Goal: Task Accomplishment & Management: Manage account settings

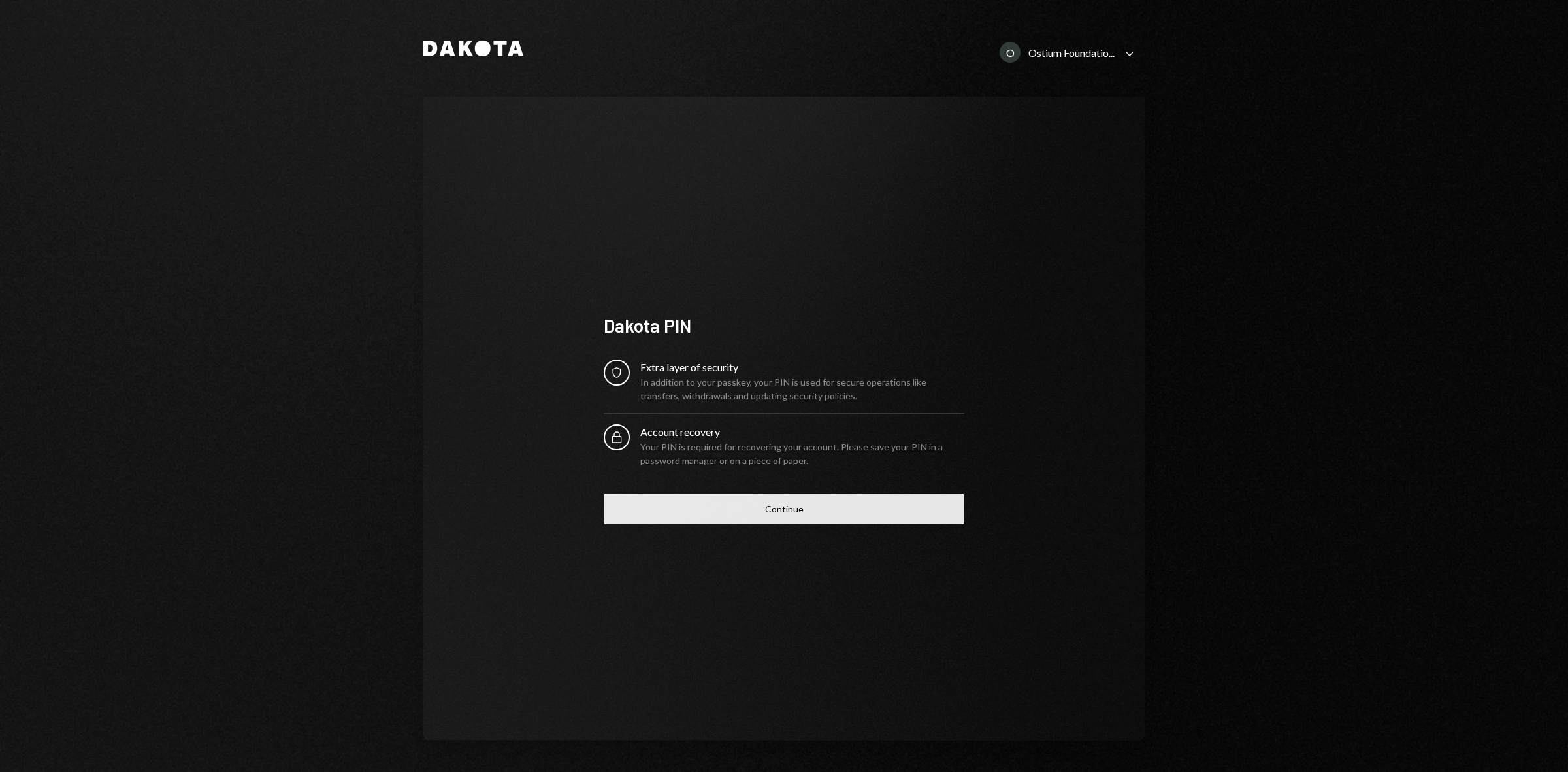
click at [782, 500] on button "Continue" at bounding box center [784, 509] width 360 height 31
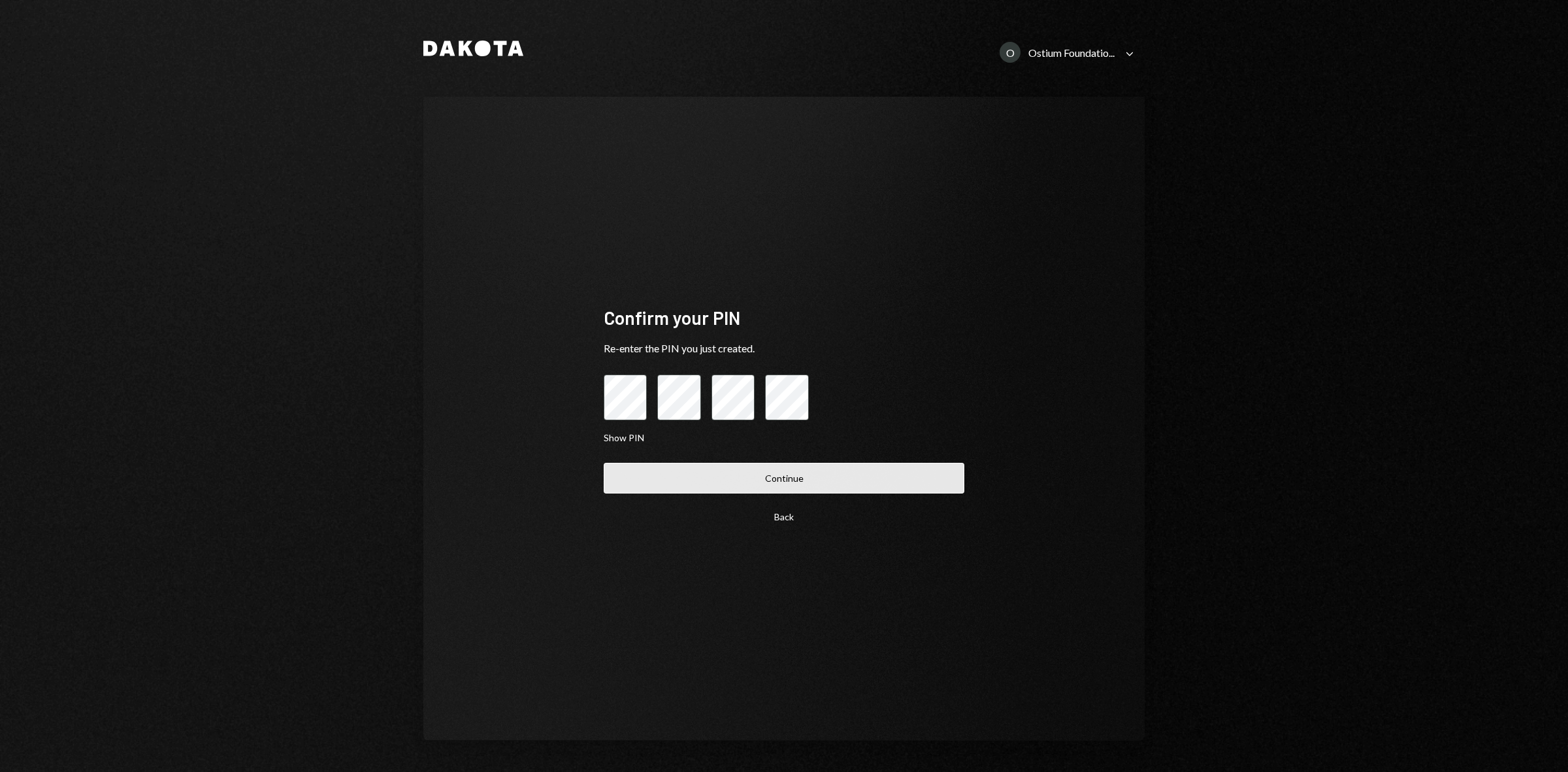
click at [843, 477] on button "Continue" at bounding box center [784, 478] width 360 height 31
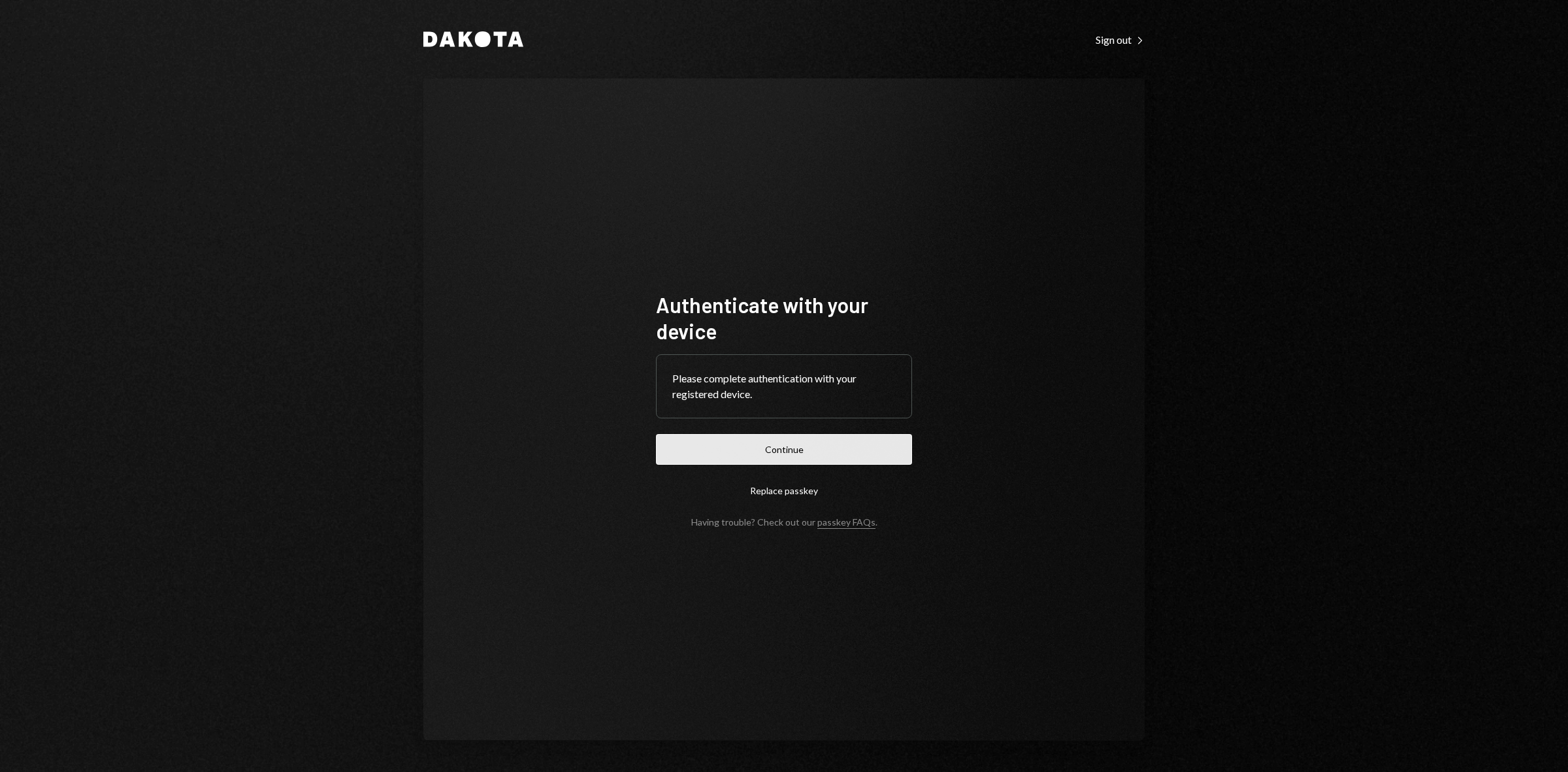
click at [862, 452] on button "Continue" at bounding box center [784, 449] width 256 height 31
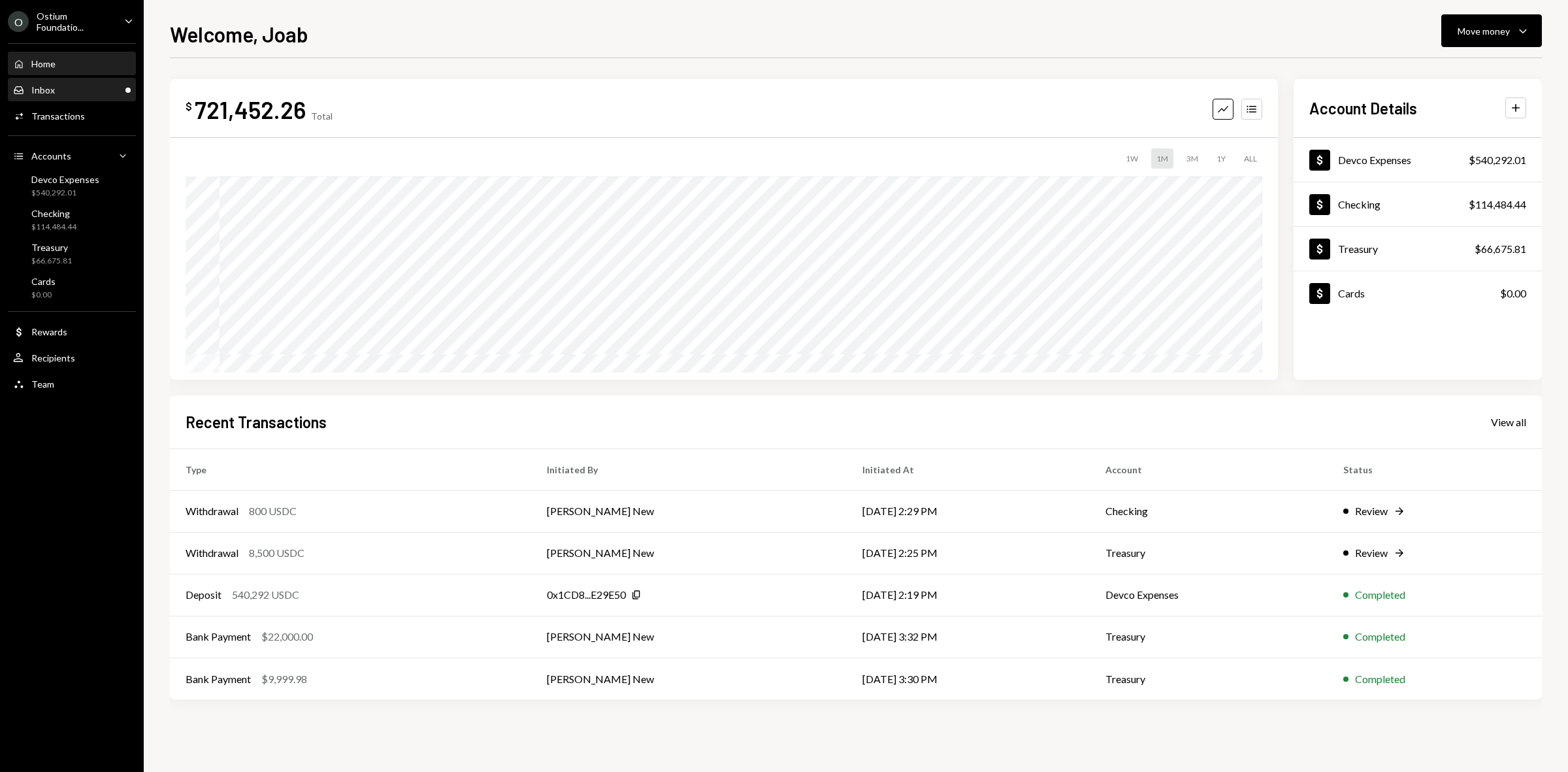
click at [66, 85] on div "Inbox Inbox" at bounding box center [71, 90] width 118 height 12
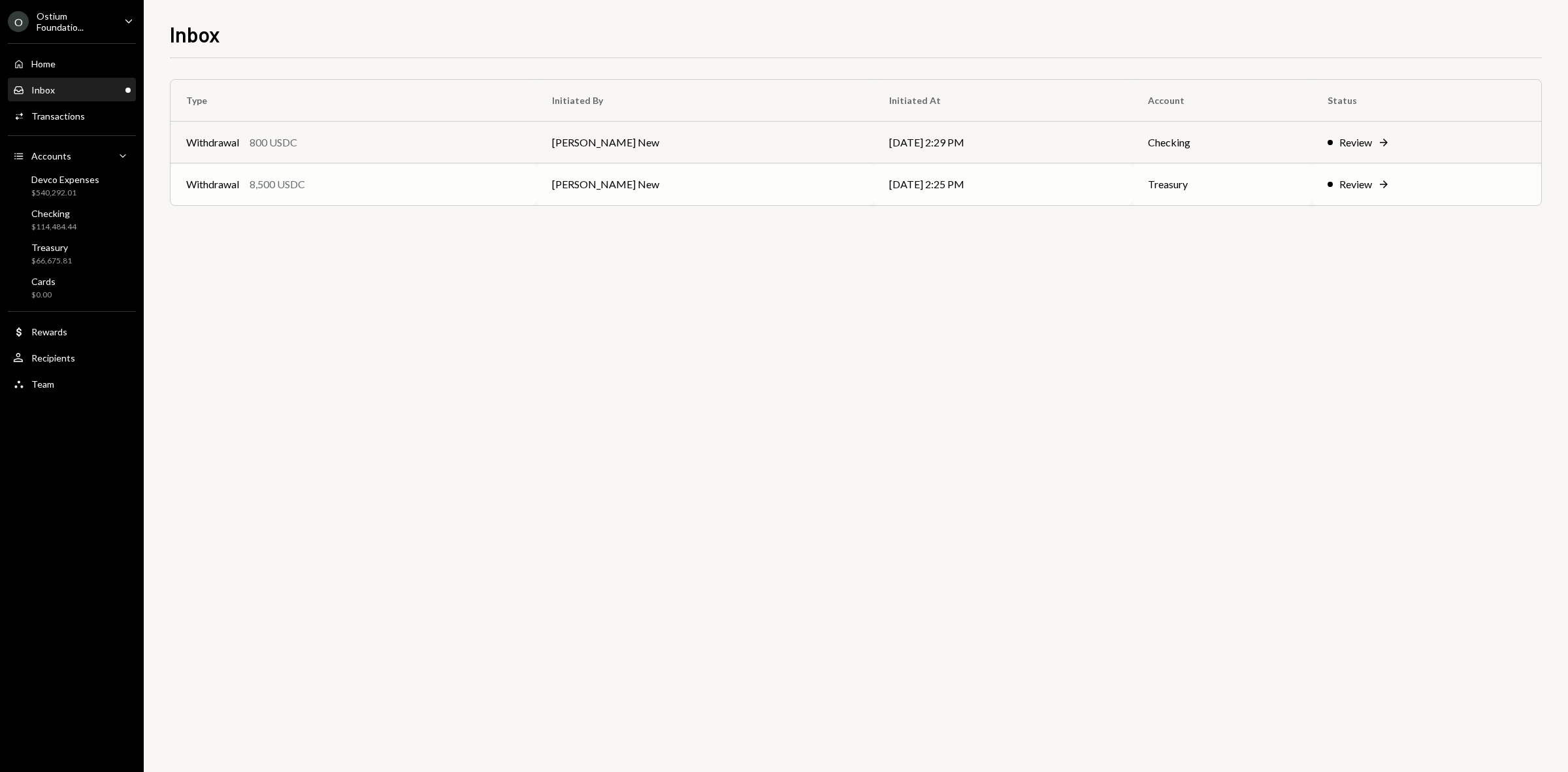
click at [987, 184] on td "09/25/25 2:25 PM" at bounding box center [1003, 185] width 260 height 42
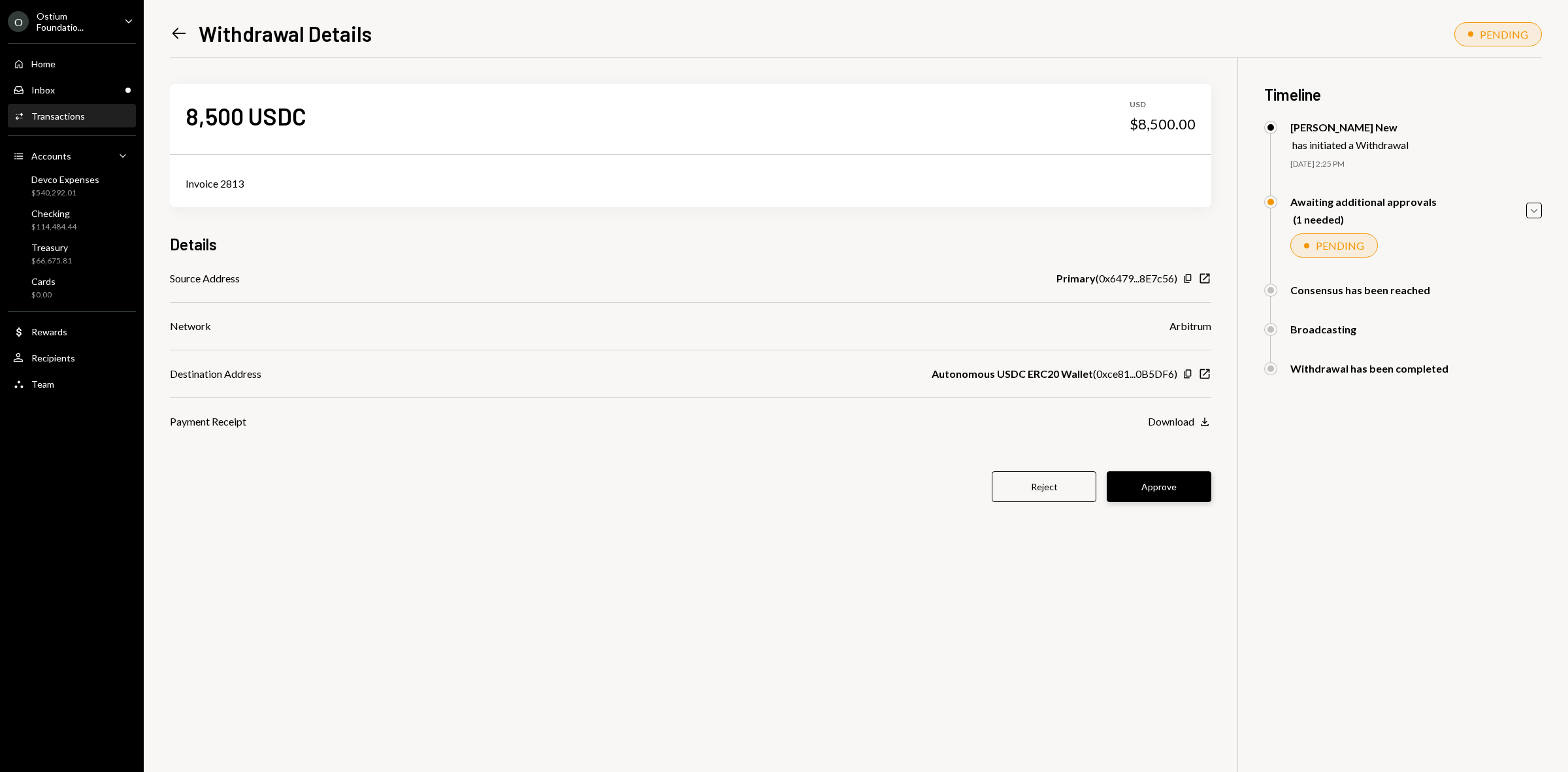
click at [1173, 487] on button "Approve" at bounding box center [1158, 487] width 104 height 31
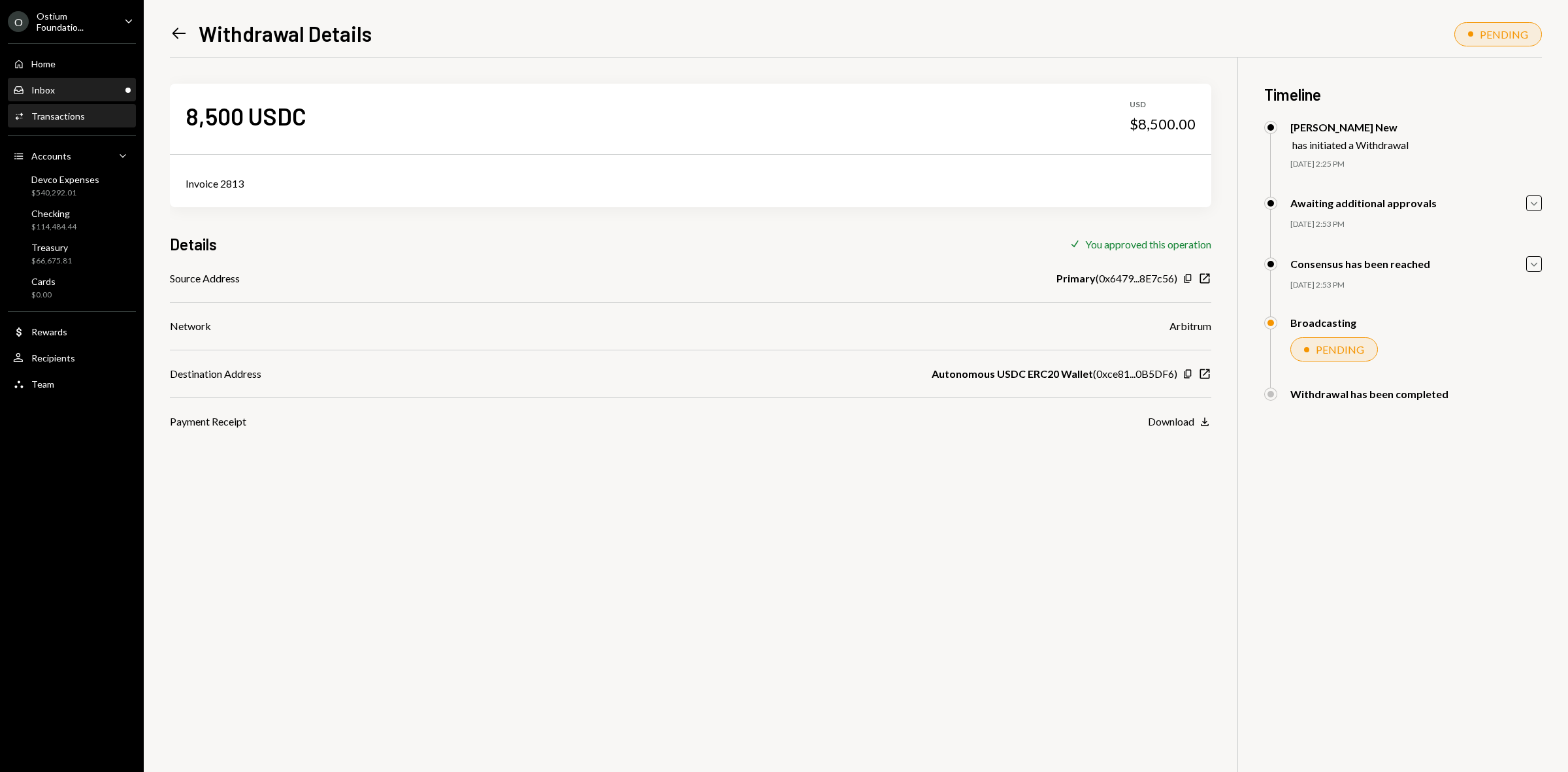
click at [92, 87] on div "Inbox Inbox" at bounding box center [71, 90] width 118 height 12
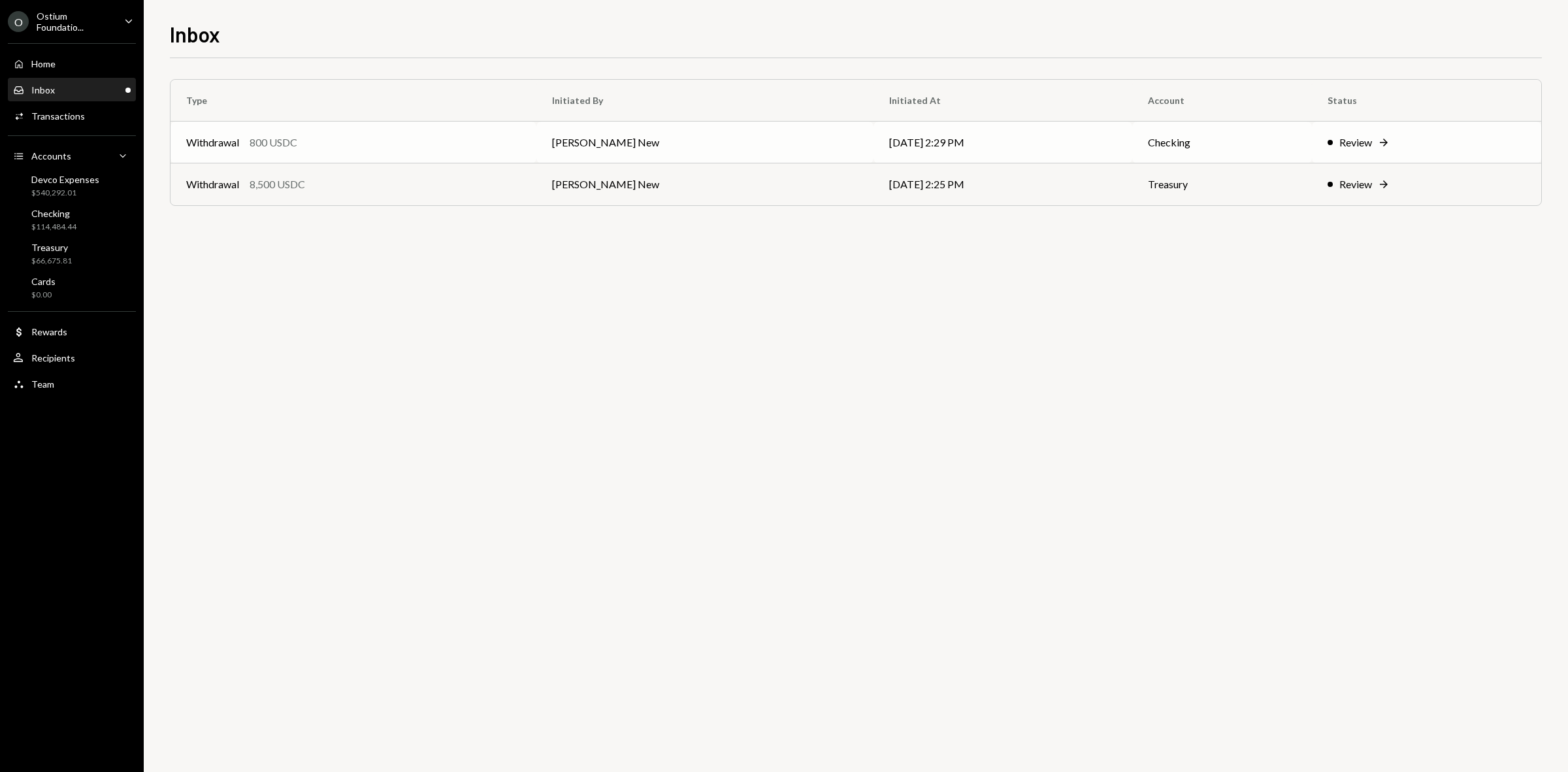
click at [1051, 145] on td "09/25/25 2:29 PM" at bounding box center [1003, 143] width 260 height 42
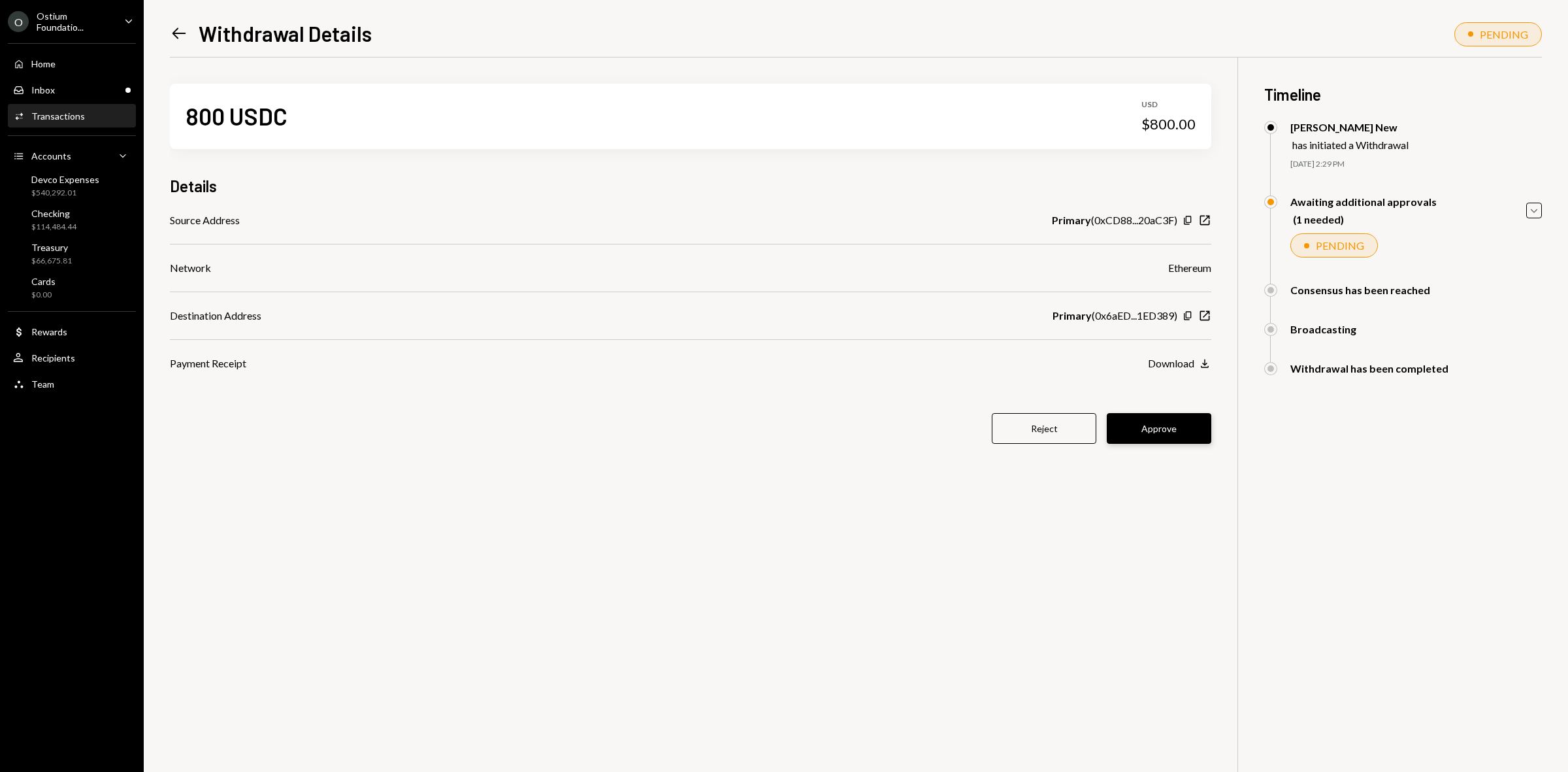
click at [1161, 430] on button "Approve" at bounding box center [1158, 429] width 104 height 31
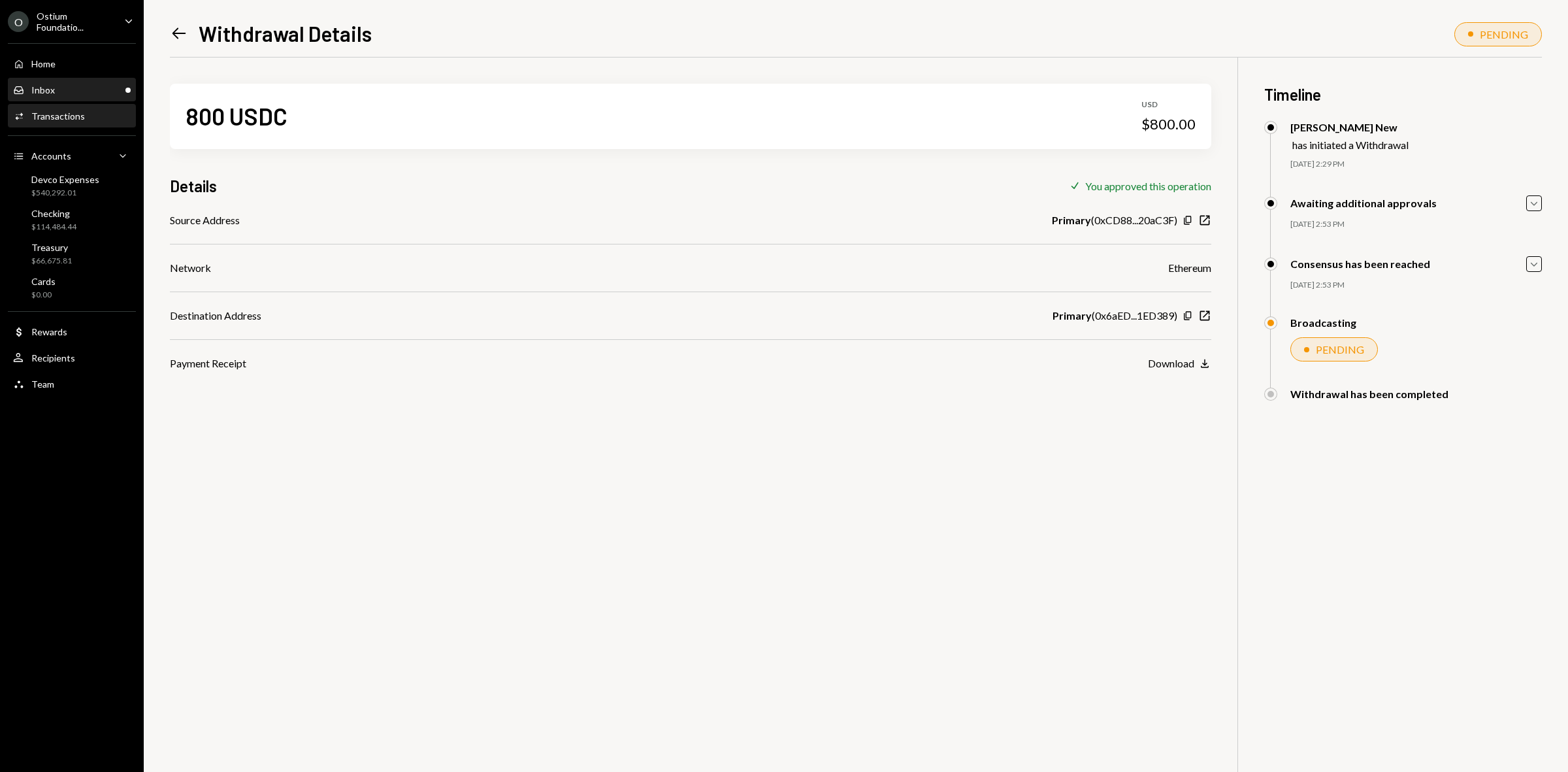
click at [54, 84] on div "Inbox Inbox" at bounding box center [71, 90] width 118 height 12
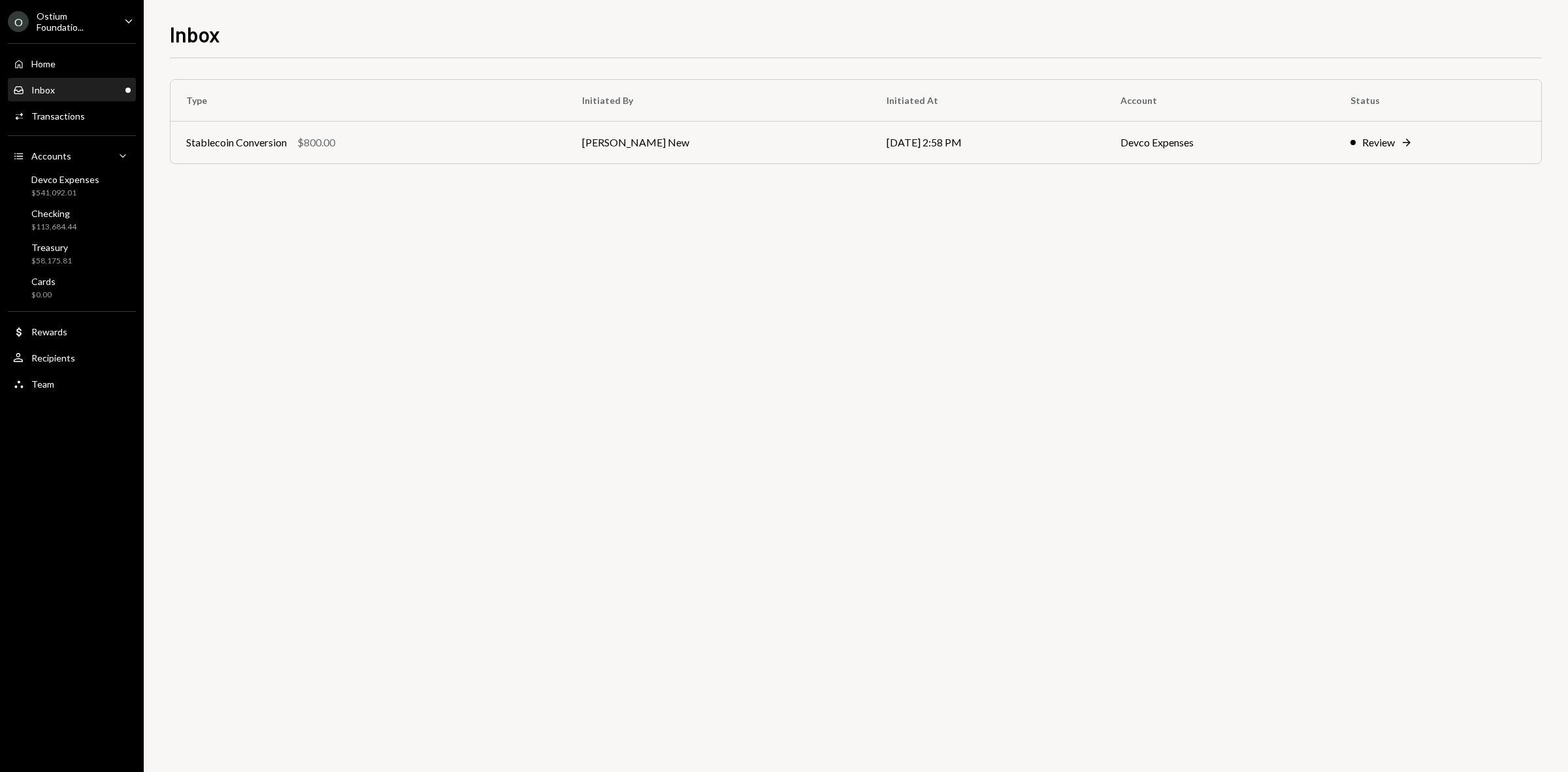
click at [77, 87] on div "Inbox Inbox" at bounding box center [71, 90] width 118 height 12
click at [802, 150] on td "Richard Byers New" at bounding box center [718, 143] width 304 height 42
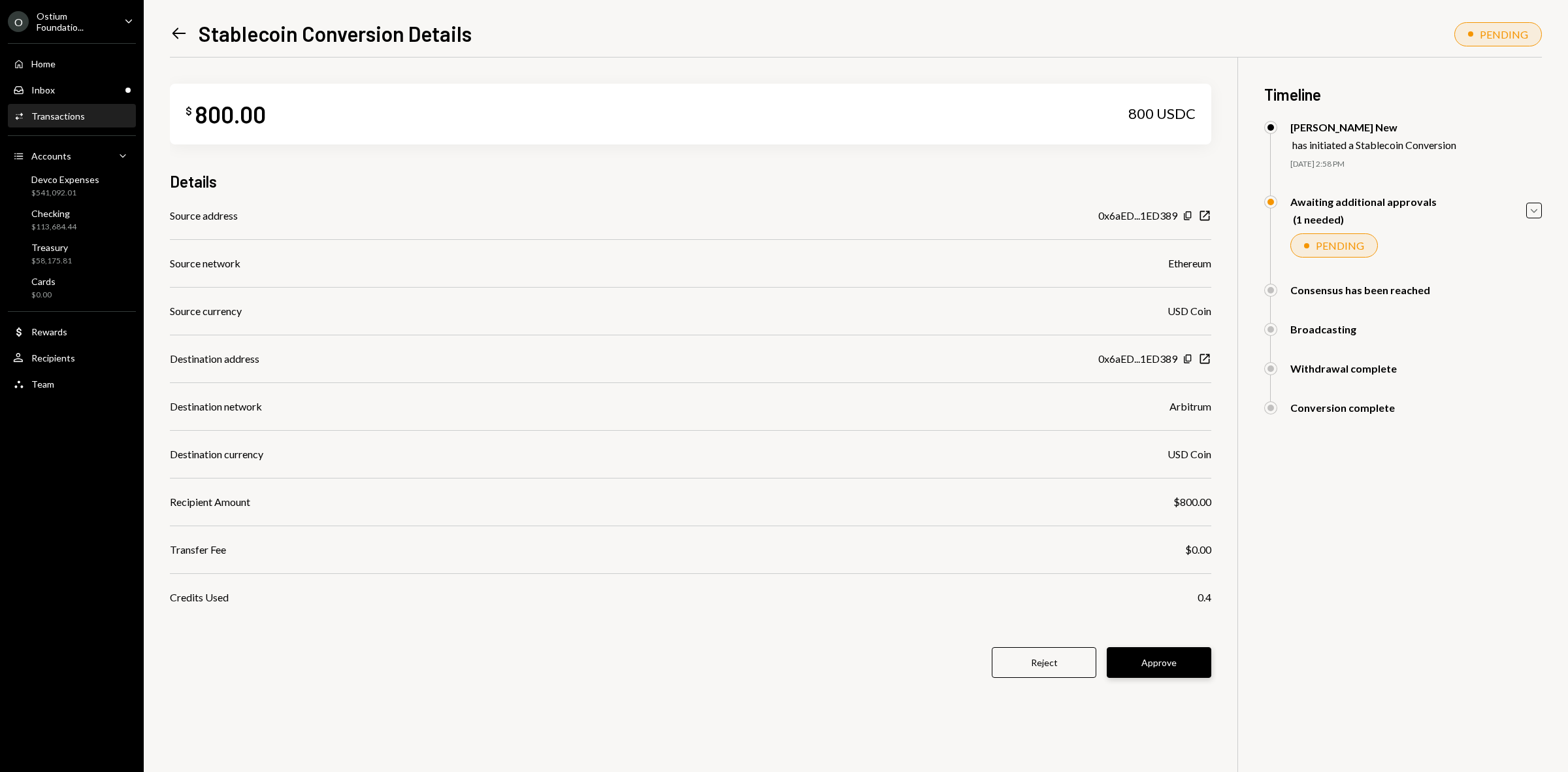
click at [1173, 664] on button "Approve" at bounding box center [1158, 662] width 104 height 31
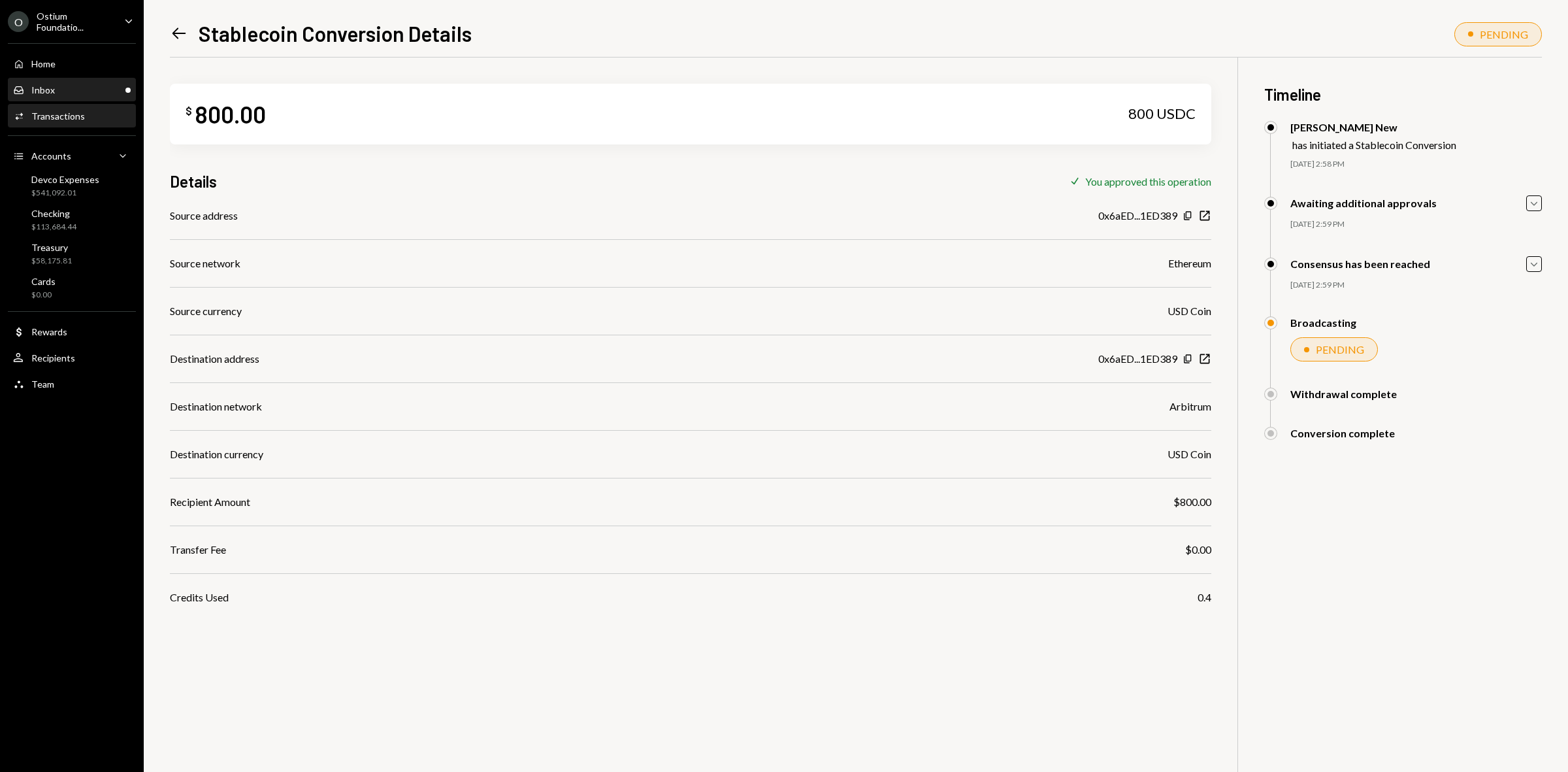
click at [59, 81] on div "Inbox Inbox" at bounding box center [71, 90] width 118 height 22
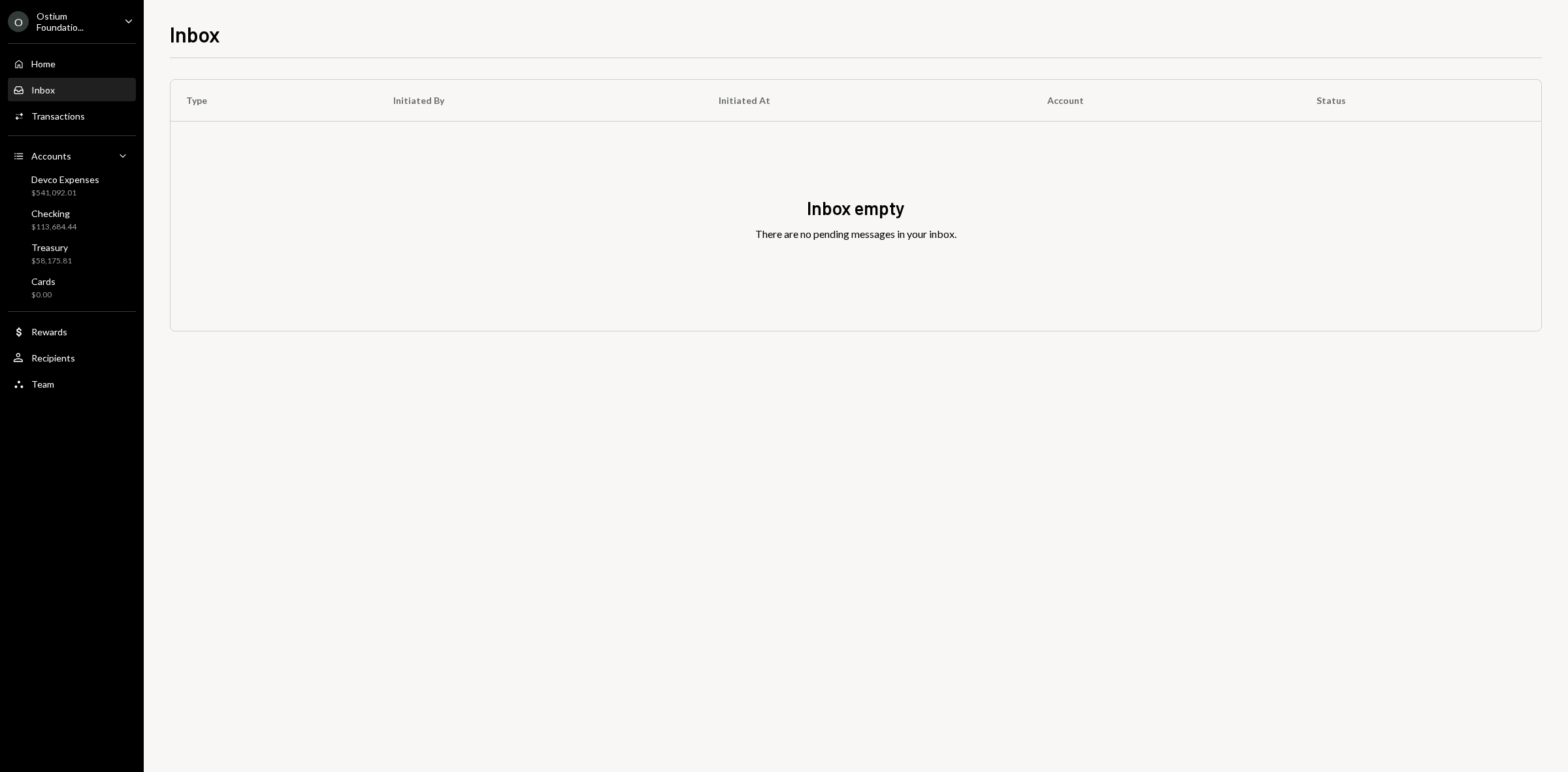
click at [58, 8] on ul "O Ostium Foundatio... Caret Down Home Home Inbox Inbox Activities Transactions …" at bounding box center [71, 198] width 144 height 398
click at [91, 36] on div "Home Home Inbox Inbox Activities Transactions Accounts Accounts Caret Down Devc…" at bounding box center [71, 217] width 144 height 362
click at [80, 84] on div "Inbox Inbox" at bounding box center [71, 90] width 118 height 12
click at [58, 29] on div "Ostium Foundatio..." at bounding box center [75, 21] width 77 height 22
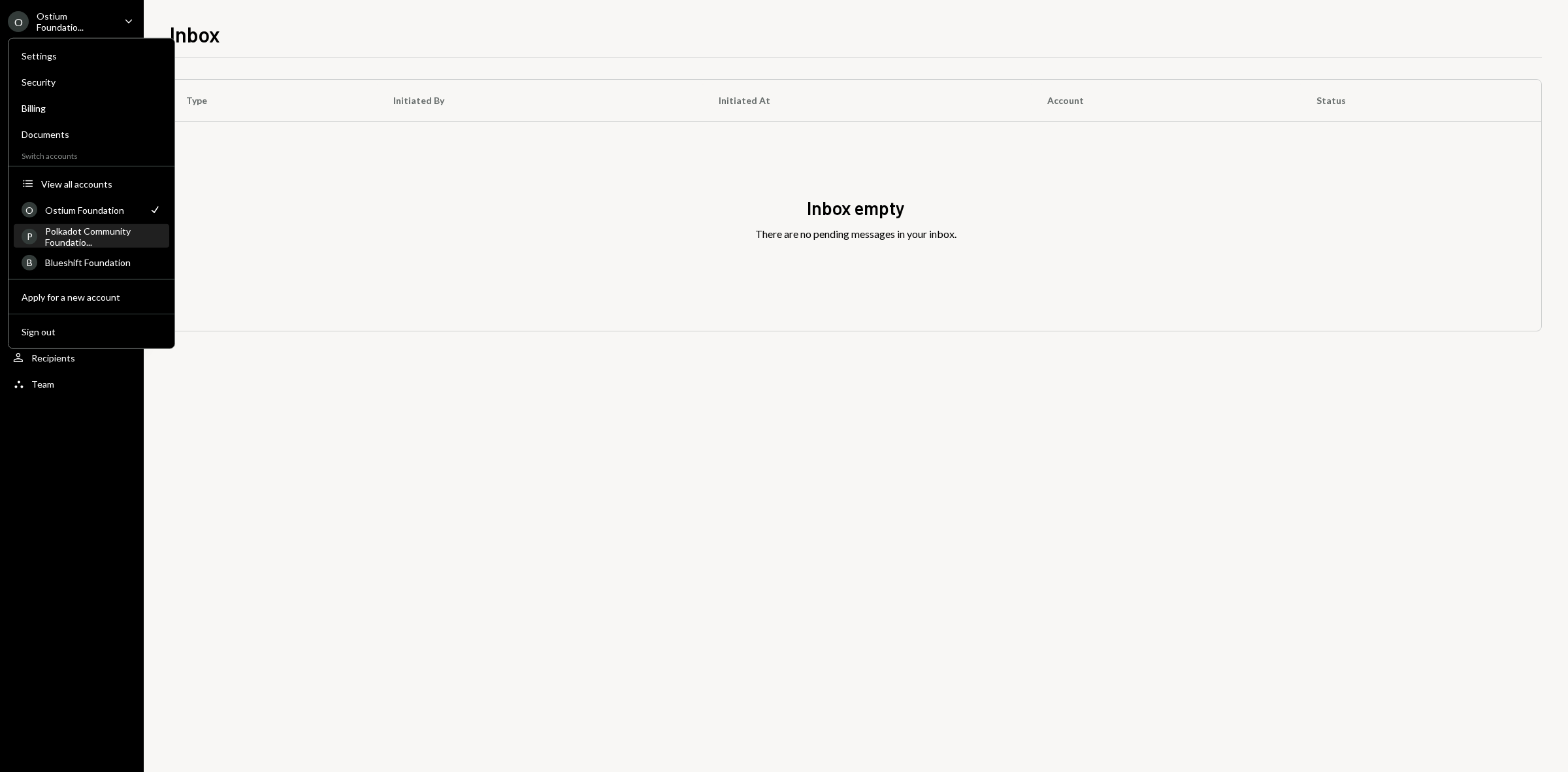
click at [64, 226] on div "Polkadot Community Foundatio..." at bounding box center [102, 236] width 116 height 22
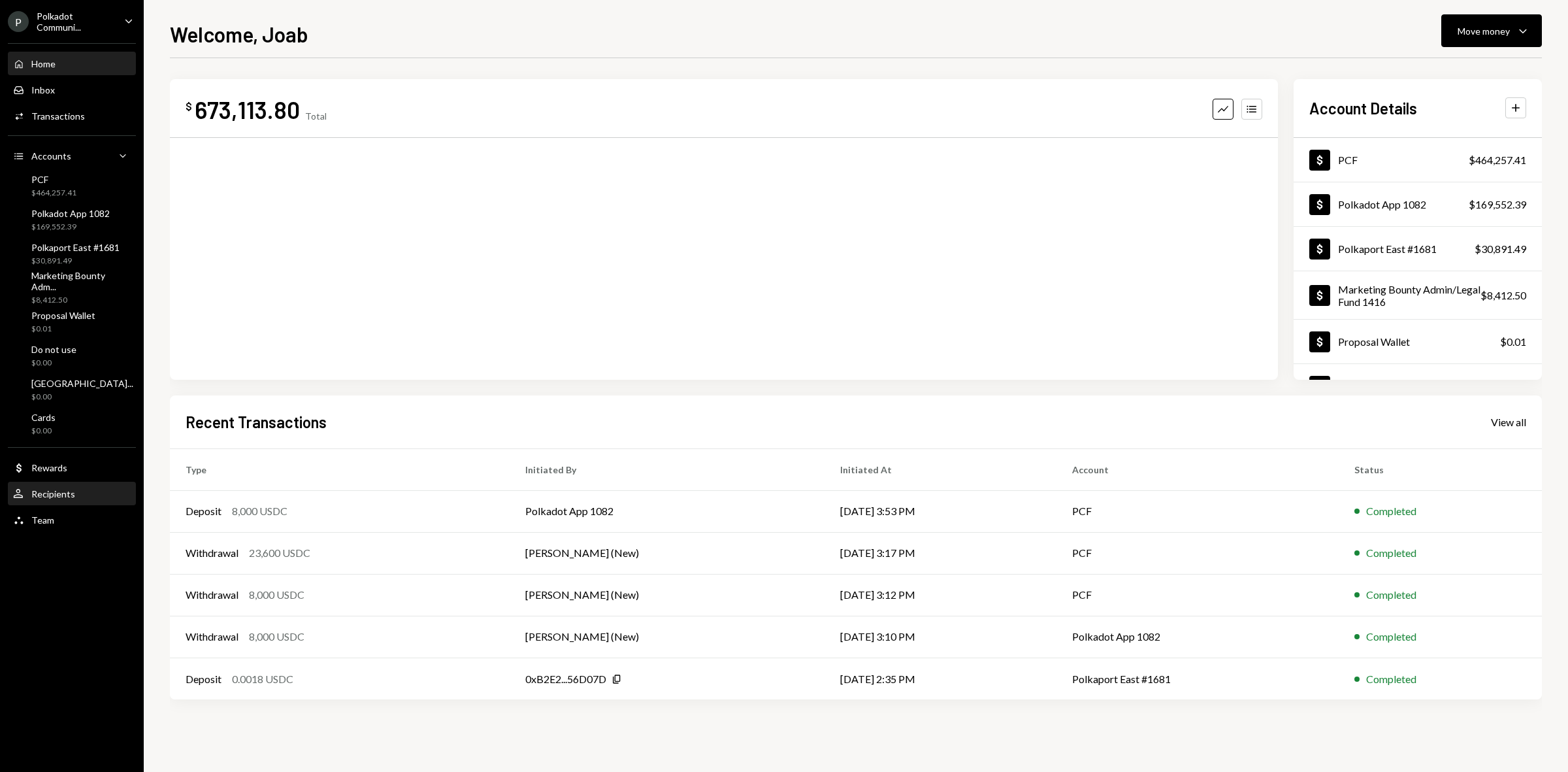
click at [59, 492] on div "Recipients" at bounding box center [53, 494] width 44 height 11
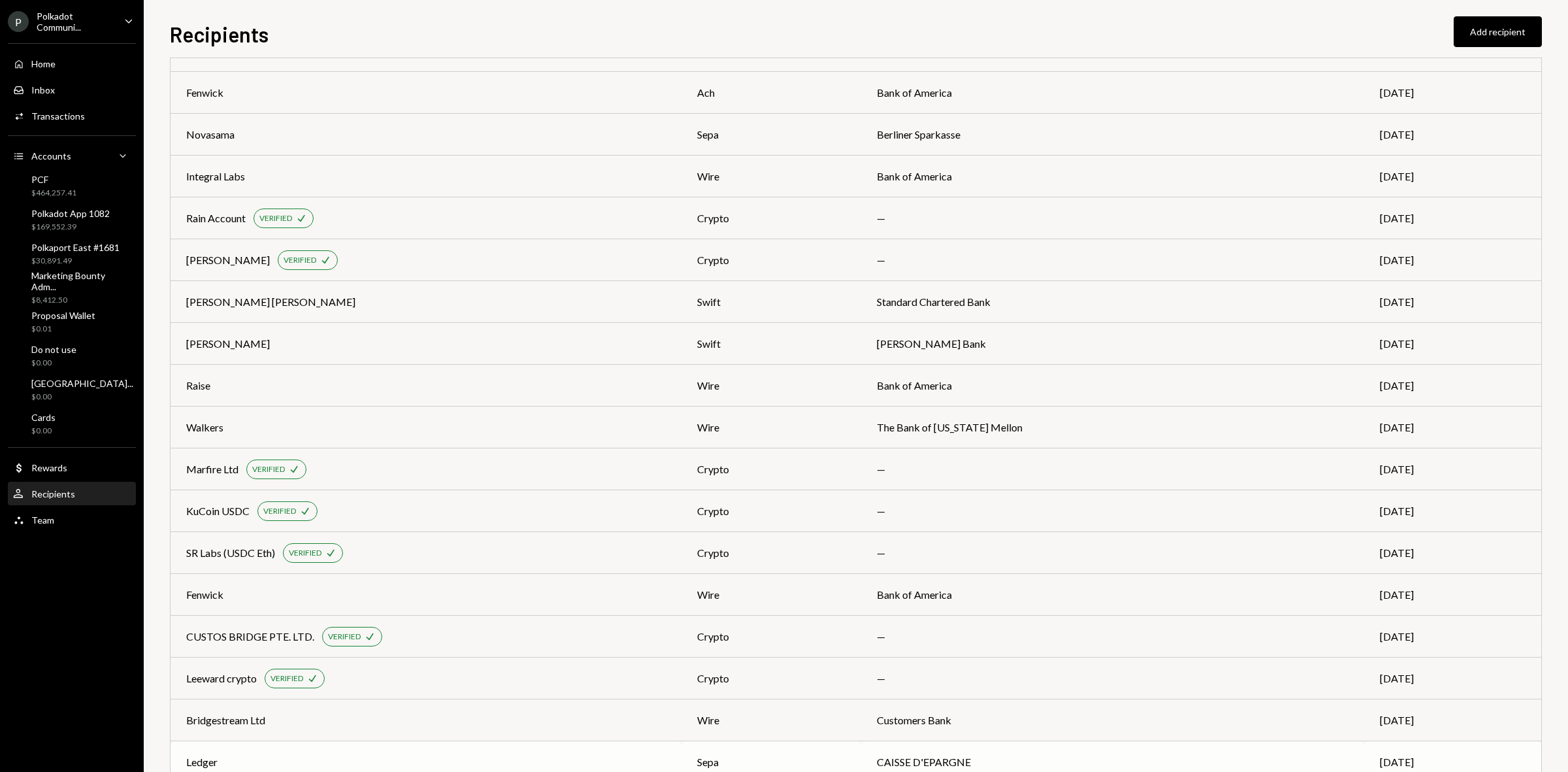
scroll to position [380, 0]
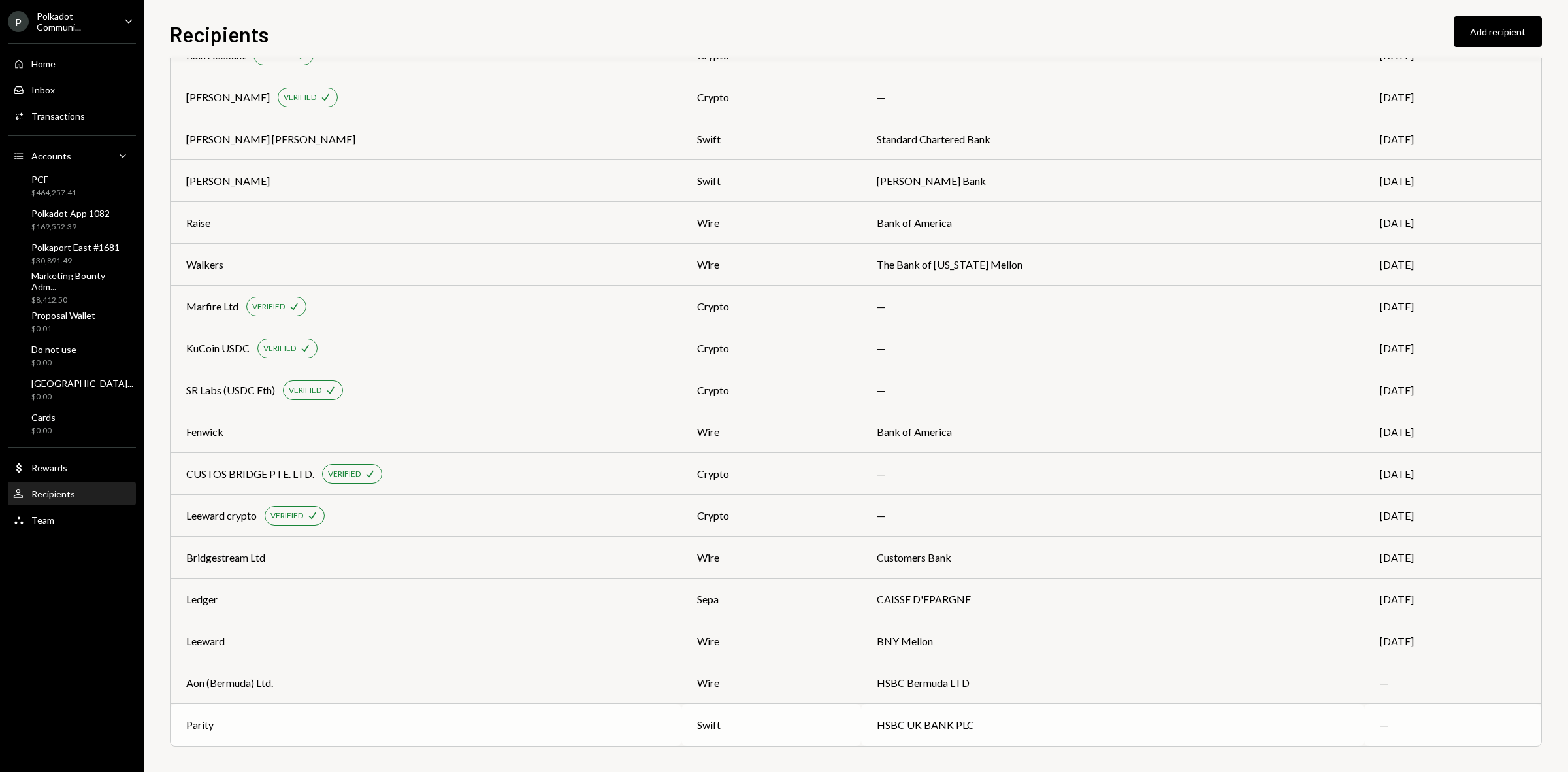
click at [426, 723] on div "Parity" at bounding box center [426, 724] width 479 height 16
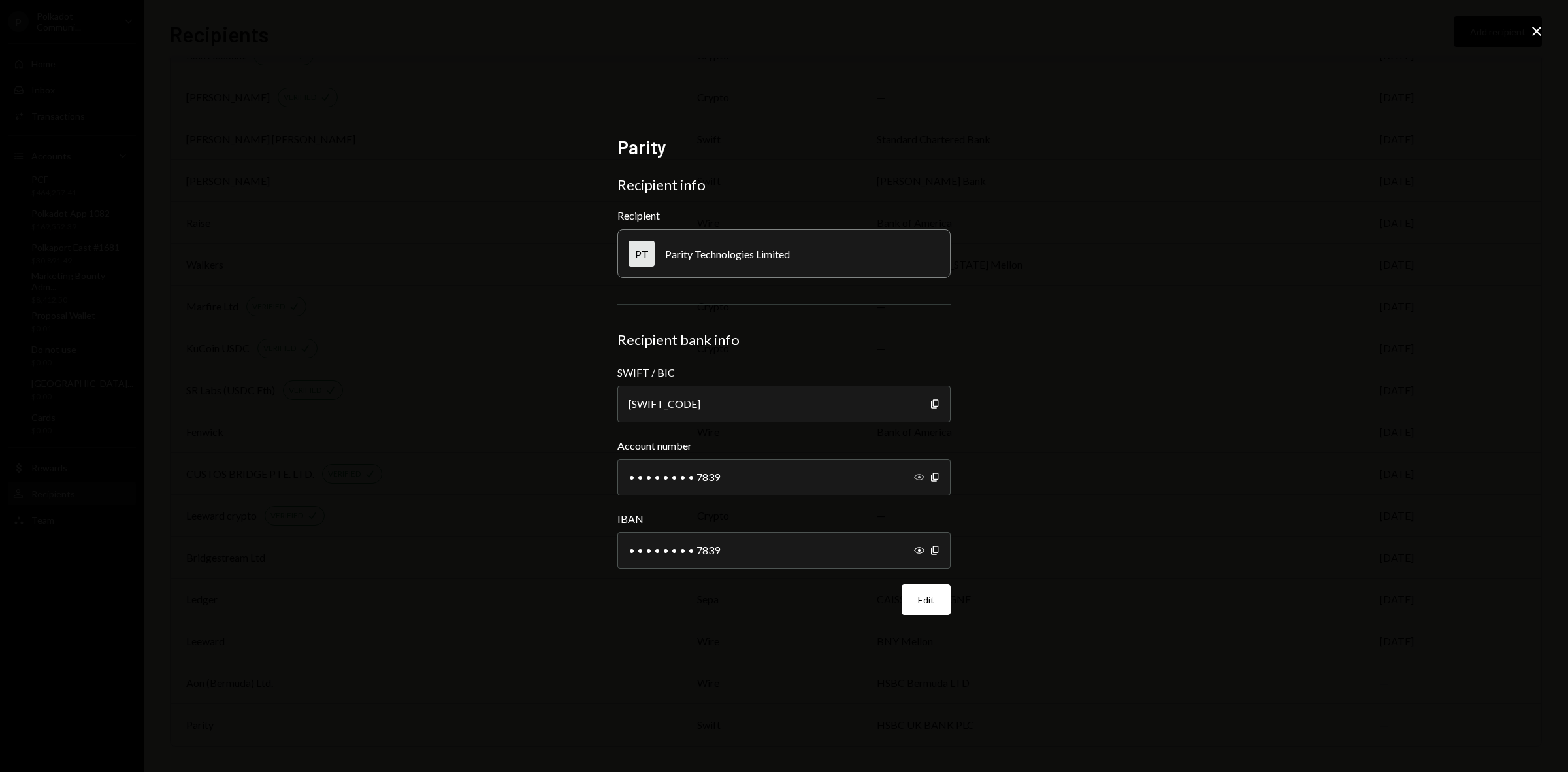
click at [916, 475] on icon "Show" at bounding box center [918, 477] width 10 height 10
click at [918, 550] on icon "Show" at bounding box center [918, 550] width 10 height 10
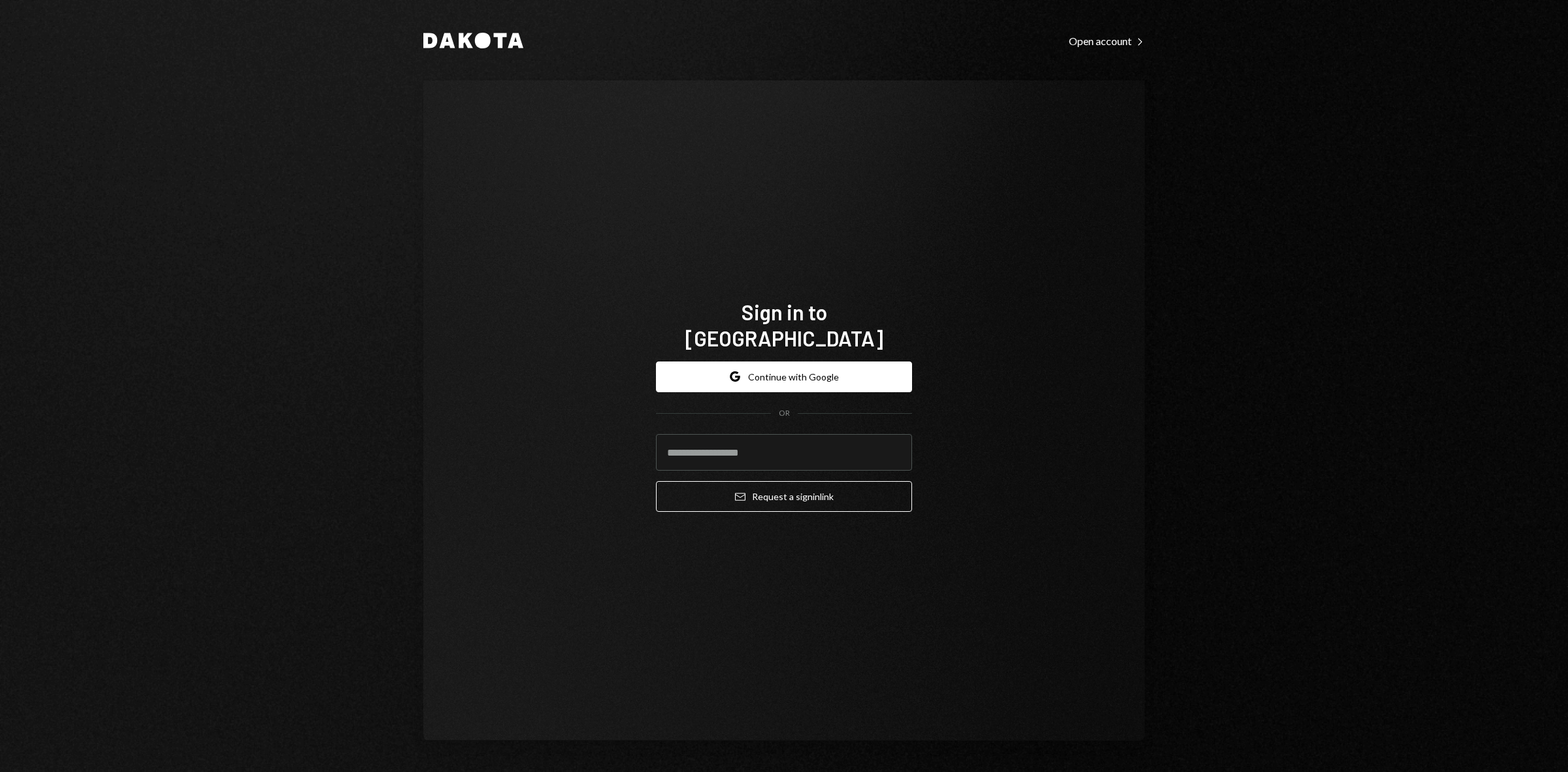
click at [498, 370] on div "Sign in to Dakota Google Continue with Google OR Email Request a sign in link" at bounding box center [784, 411] width 721 height 660
click at [864, 370] on button "Google Continue with Google" at bounding box center [784, 377] width 256 height 31
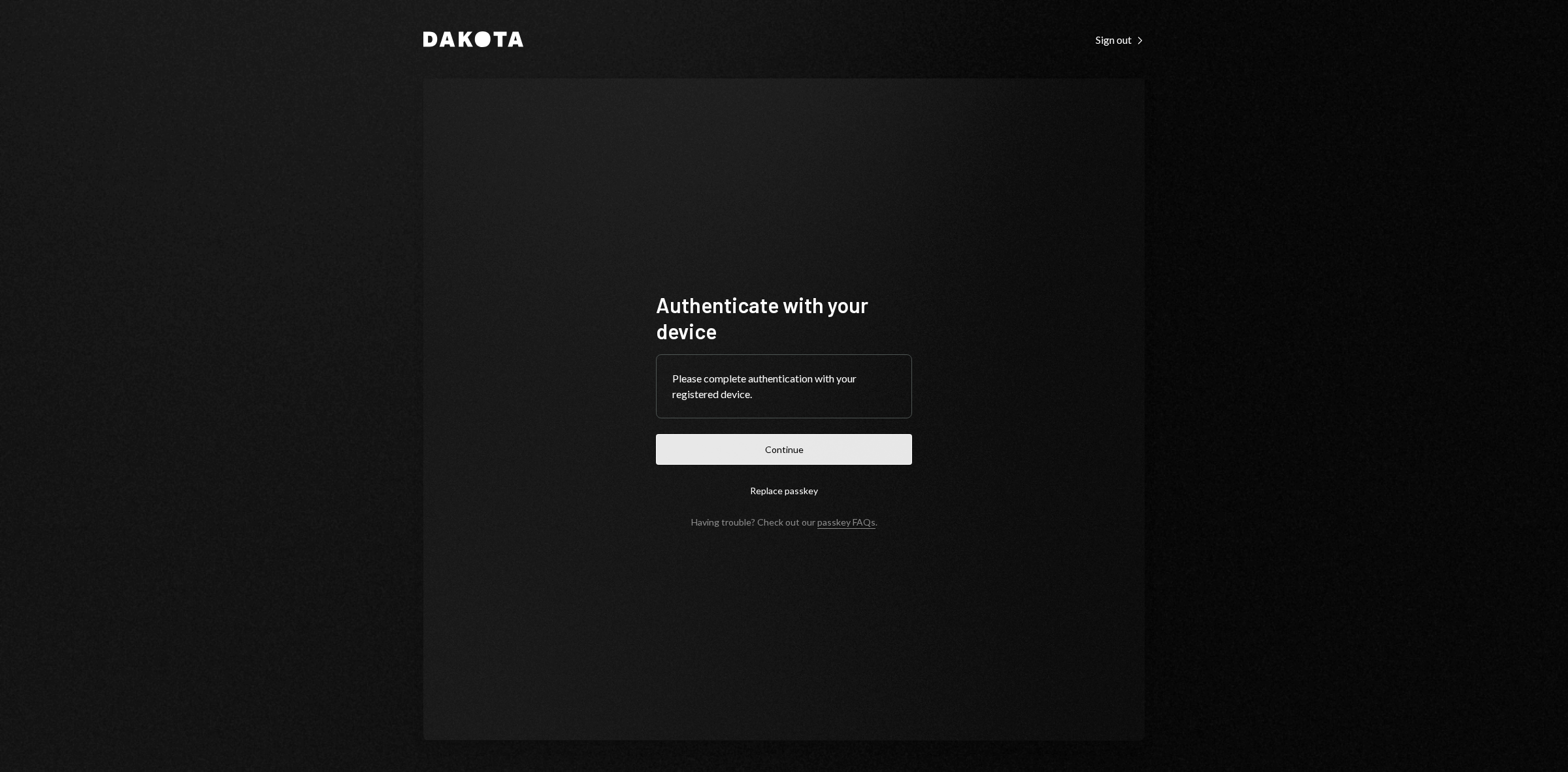
click at [779, 442] on button "Continue" at bounding box center [784, 449] width 256 height 31
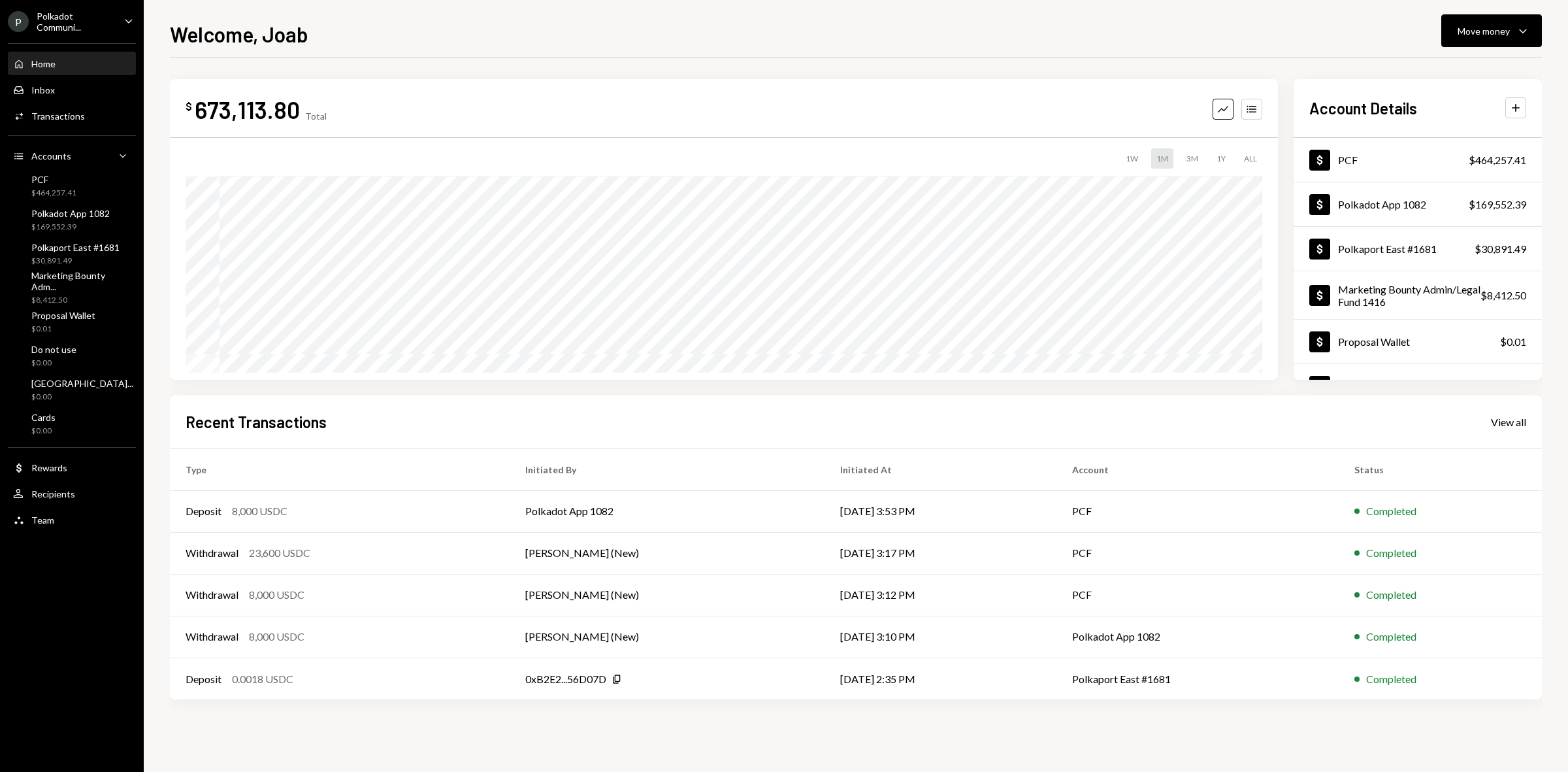
click at [68, 5] on ul "P Polkadot Communi... Caret Down Home Home Inbox Inbox Activities Transactions …" at bounding box center [71, 267] width 144 height 534
click at [73, 16] on div "Polkadot Communi..." at bounding box center [75, 21] width 77 height 22
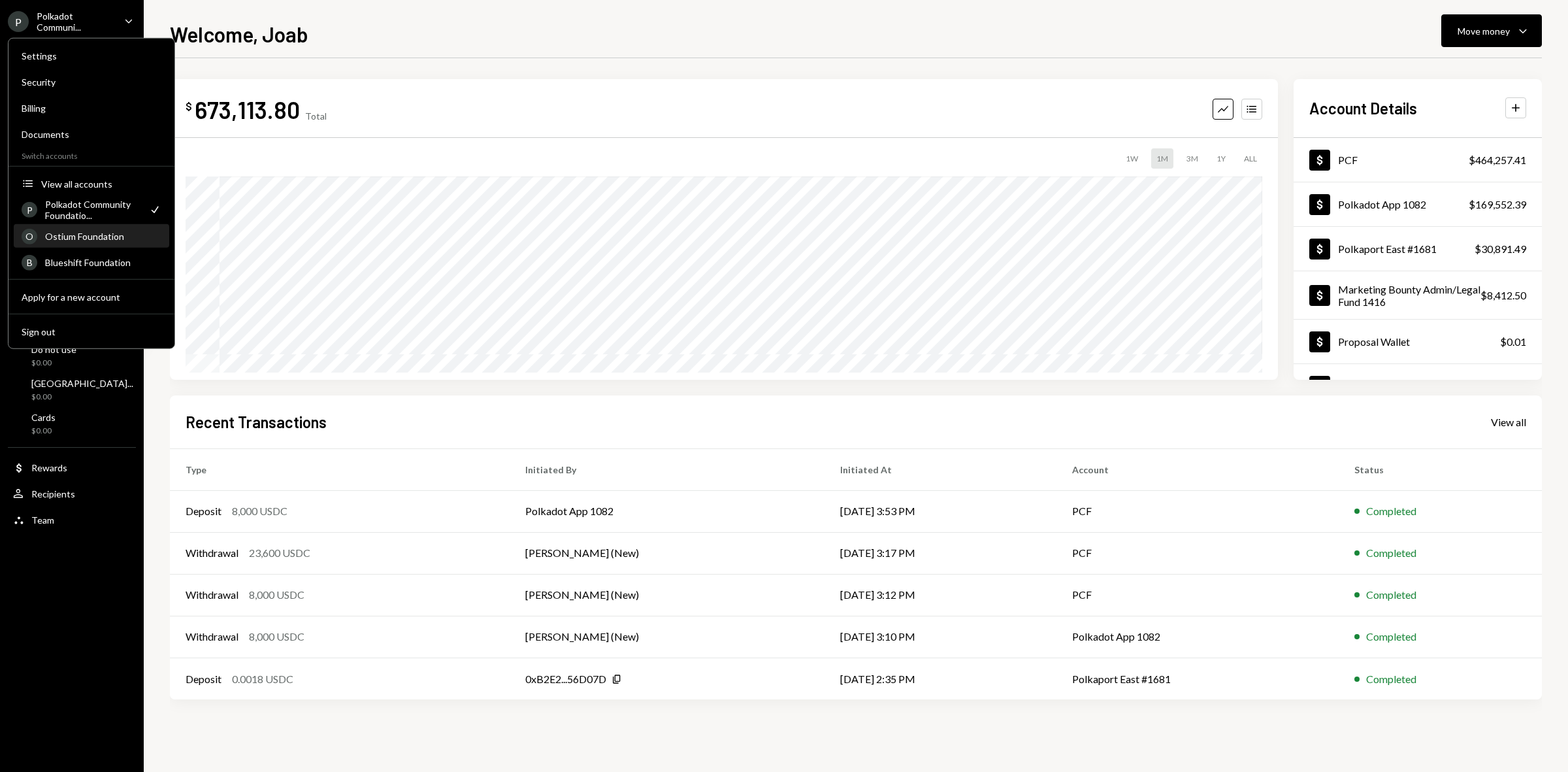
click at [86, 233] on div "Ostium Foundation" at bounding box center [102, 236] width 116 height 11
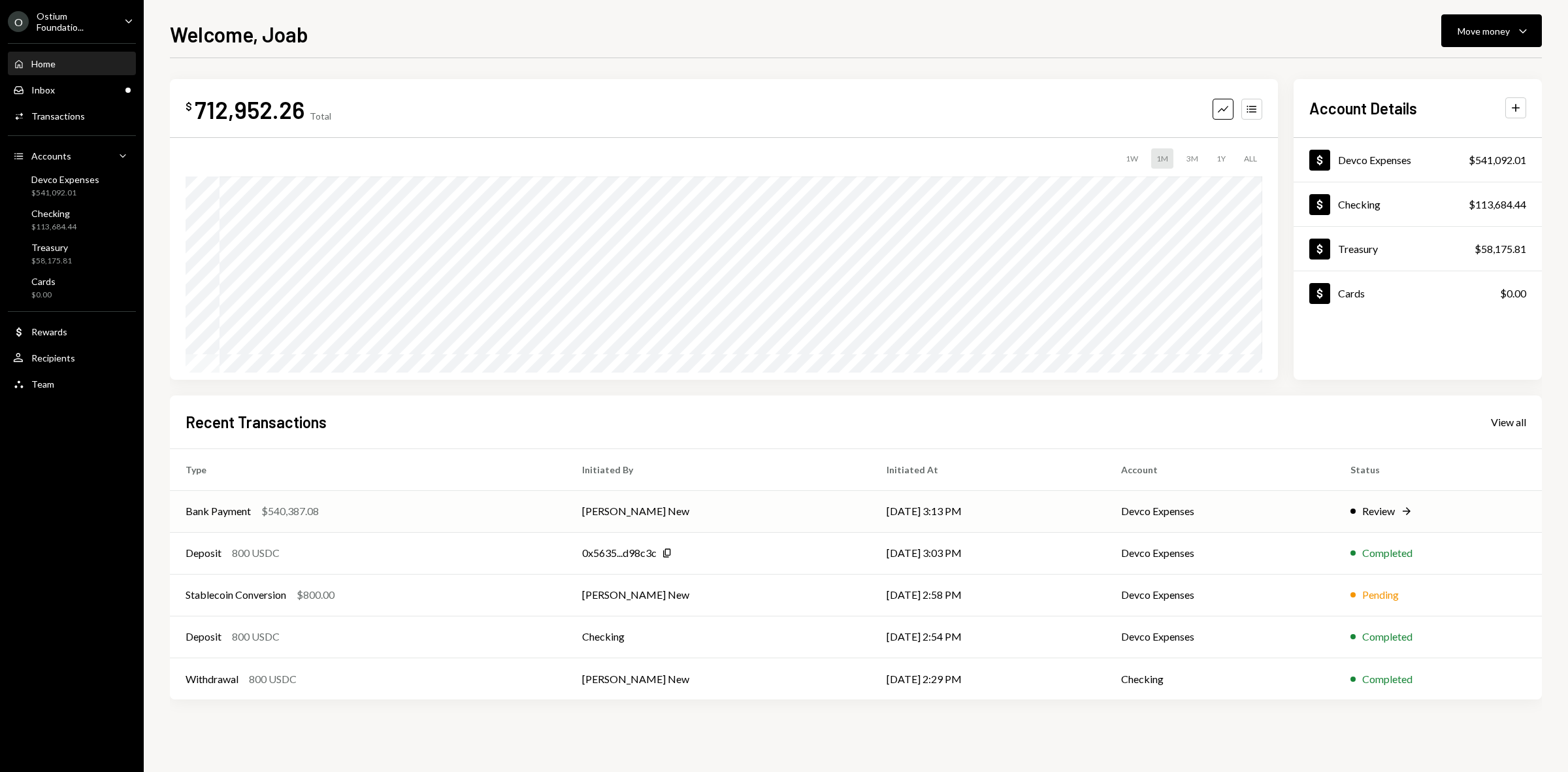
click at [459, 517] on div "Bank Payment $540,387.08" at bounding box center [368, 510] width 365 height 16
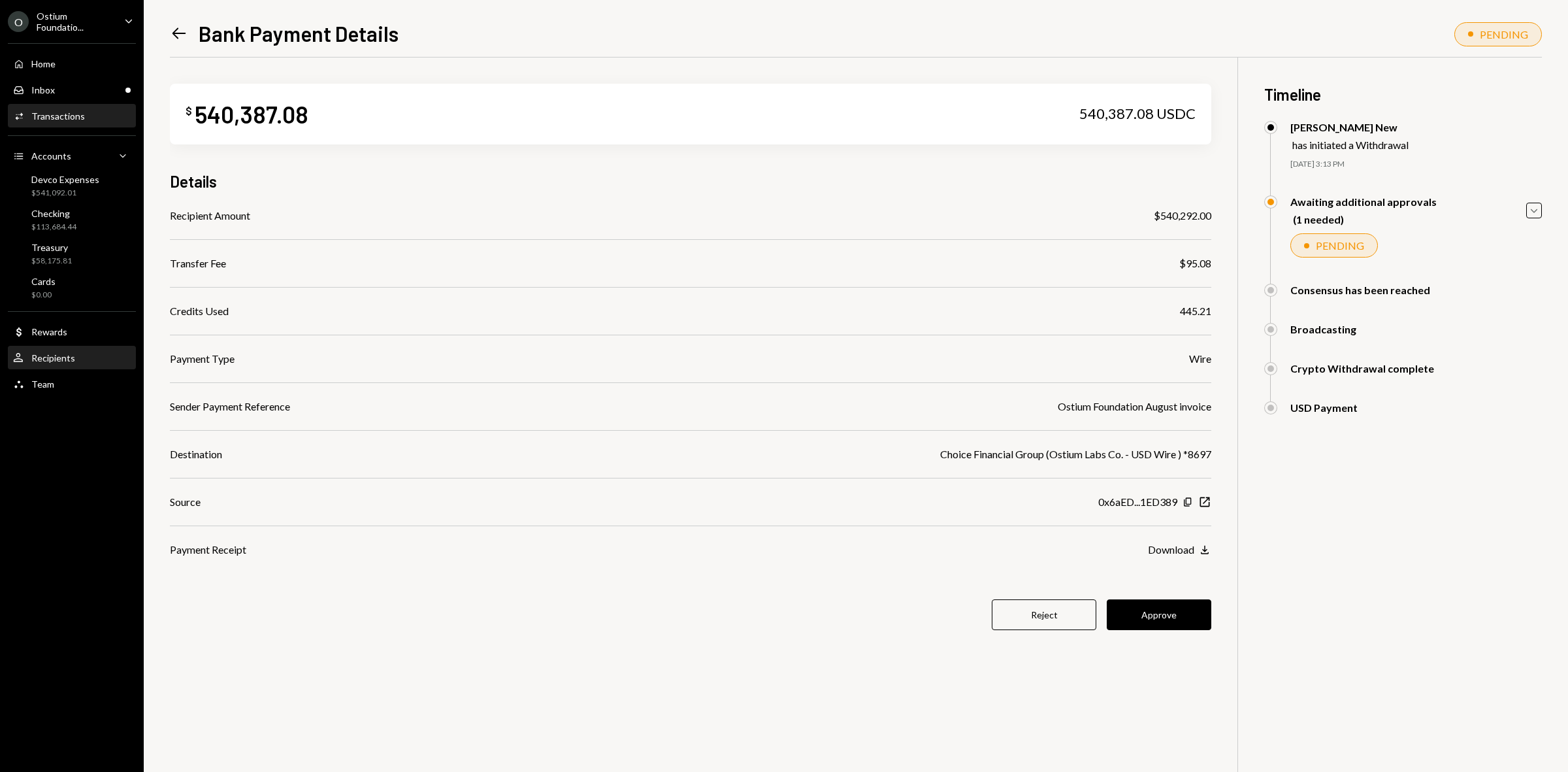
click at [63, 355] on div "Recipients" at bounding box center [53, 358] width 44 height 11
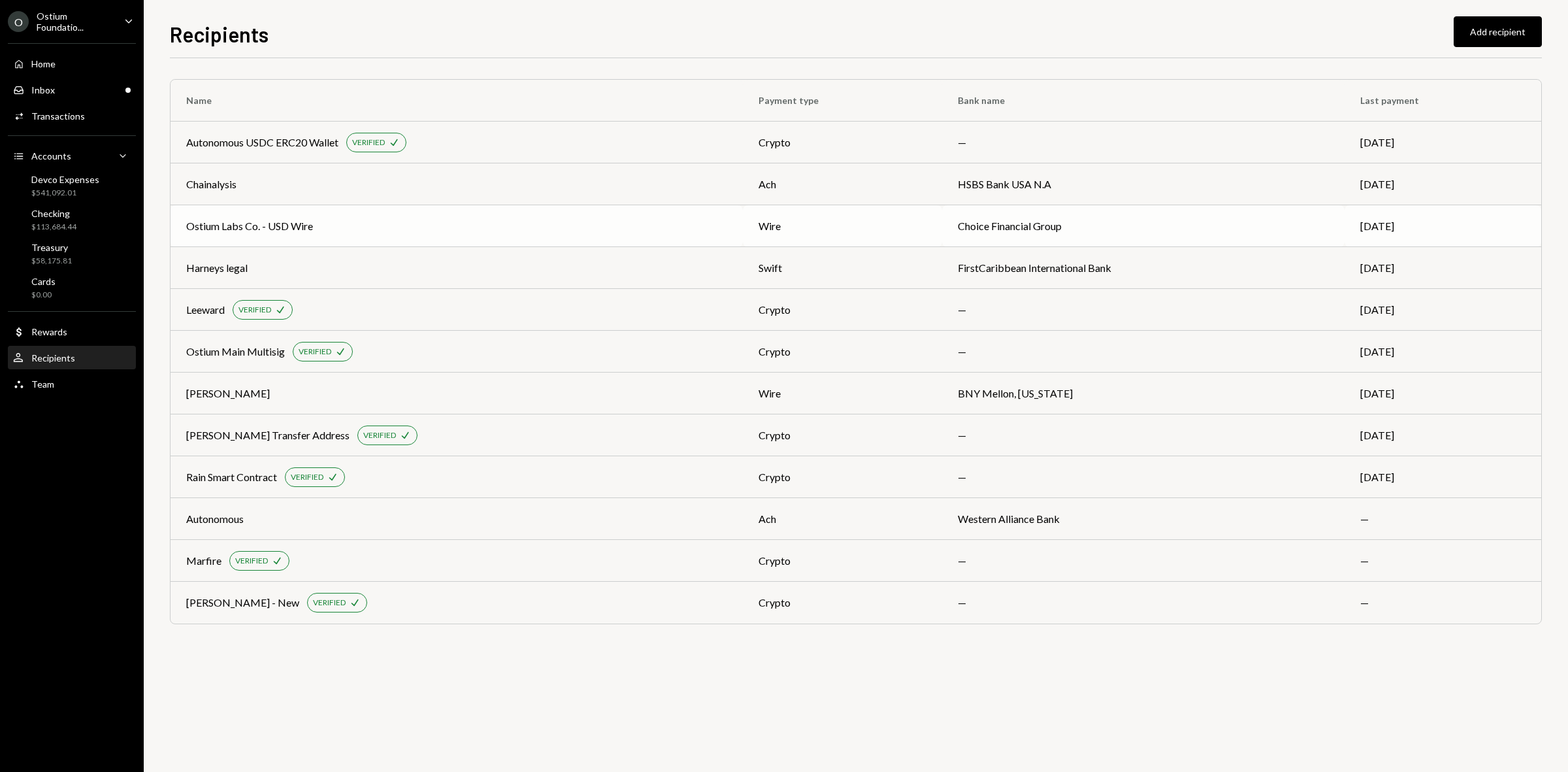
click at [285, 229] on div "Ostium Labs Co. - USD Wire" at bounding box center [250, 226] width 127 height 16
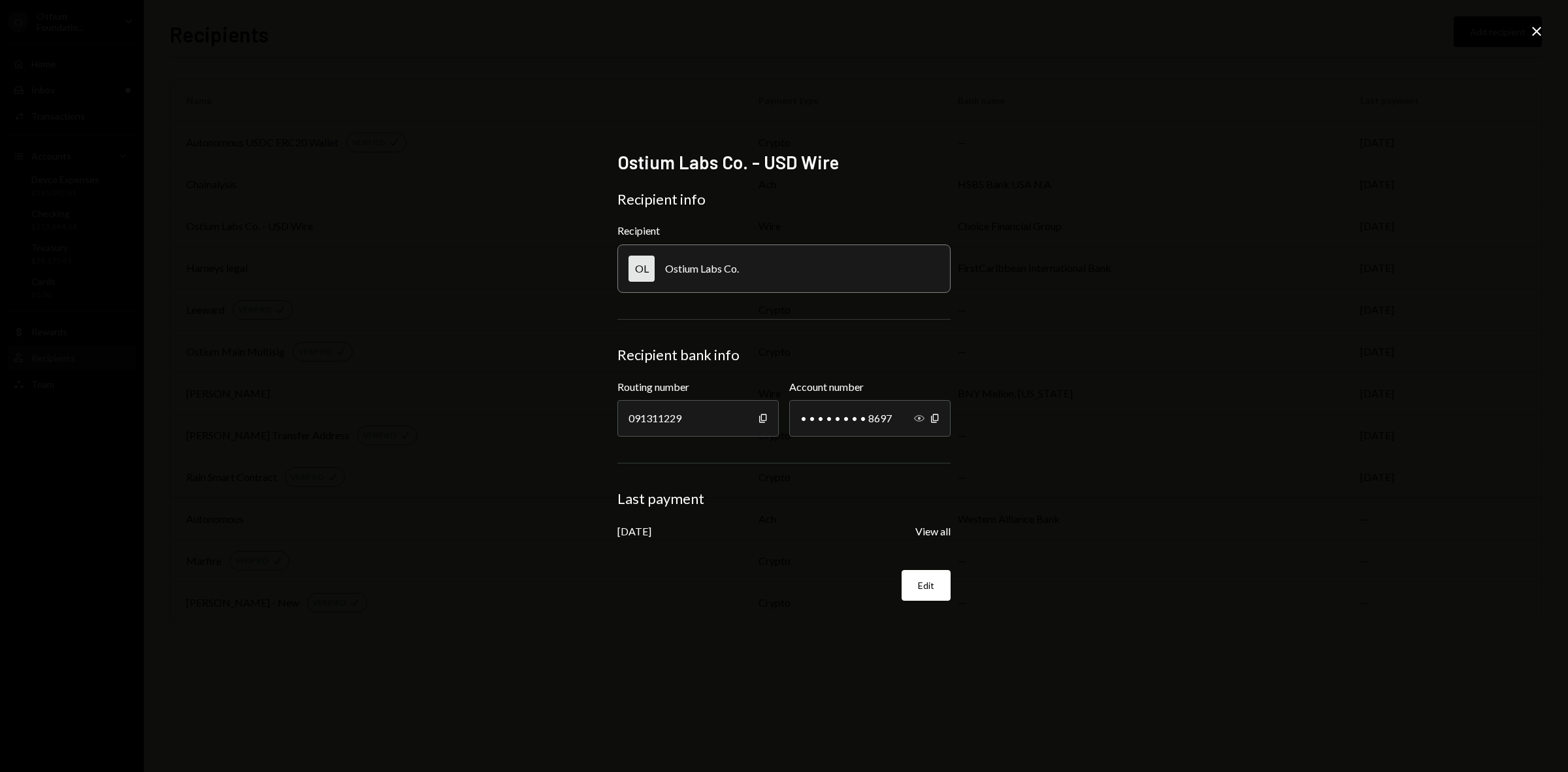
click at [922, 420] on icon "Show" at bounding box center [918, 418] width 10 height 10
click at [1541, 31] on icon "Close" at bounding box center [1536, 31] width 16 height 16
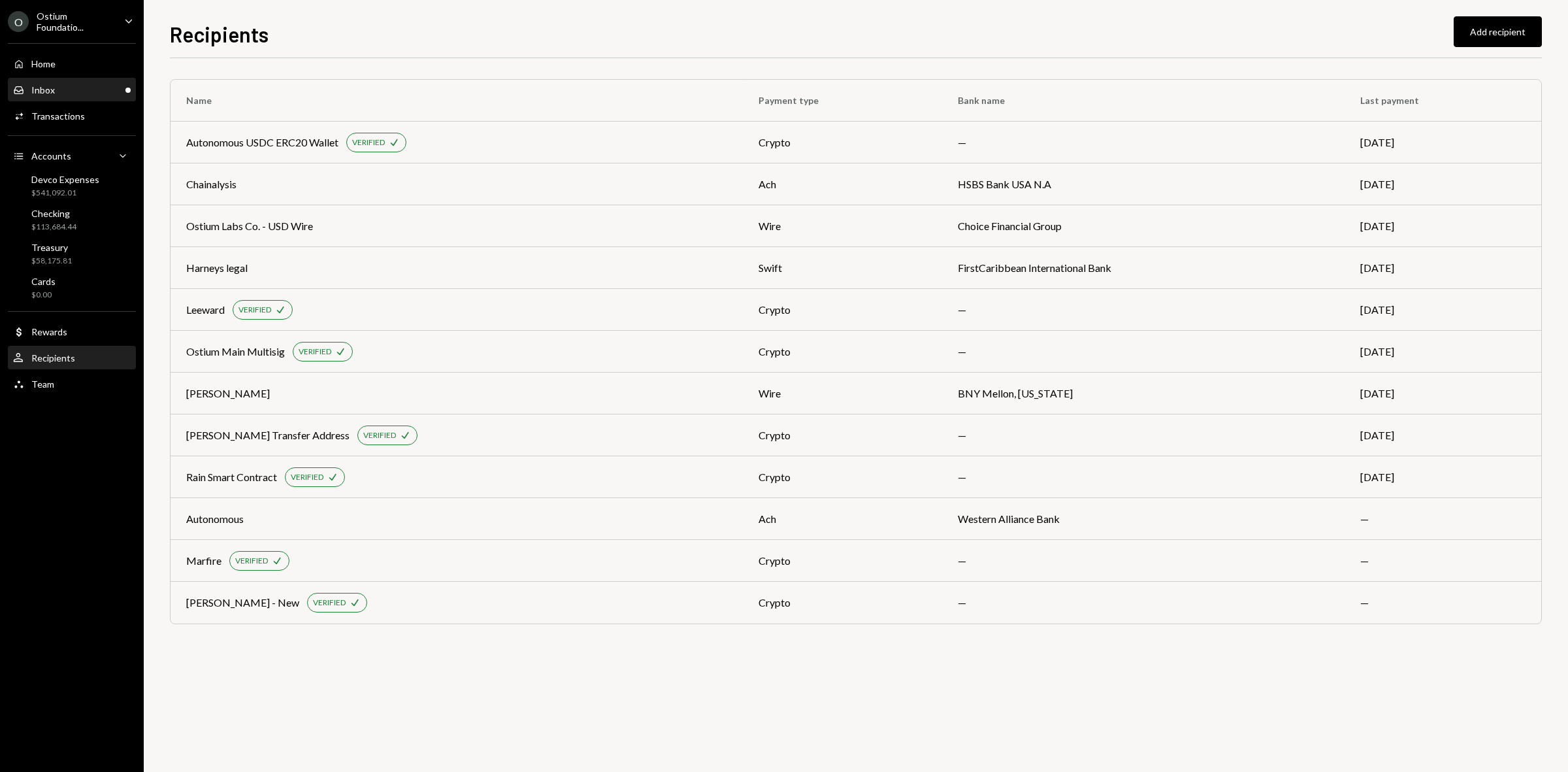
click at [60, 87] on div "Inbox Inbox" at bounding box center [71, 90] width 118 height 12
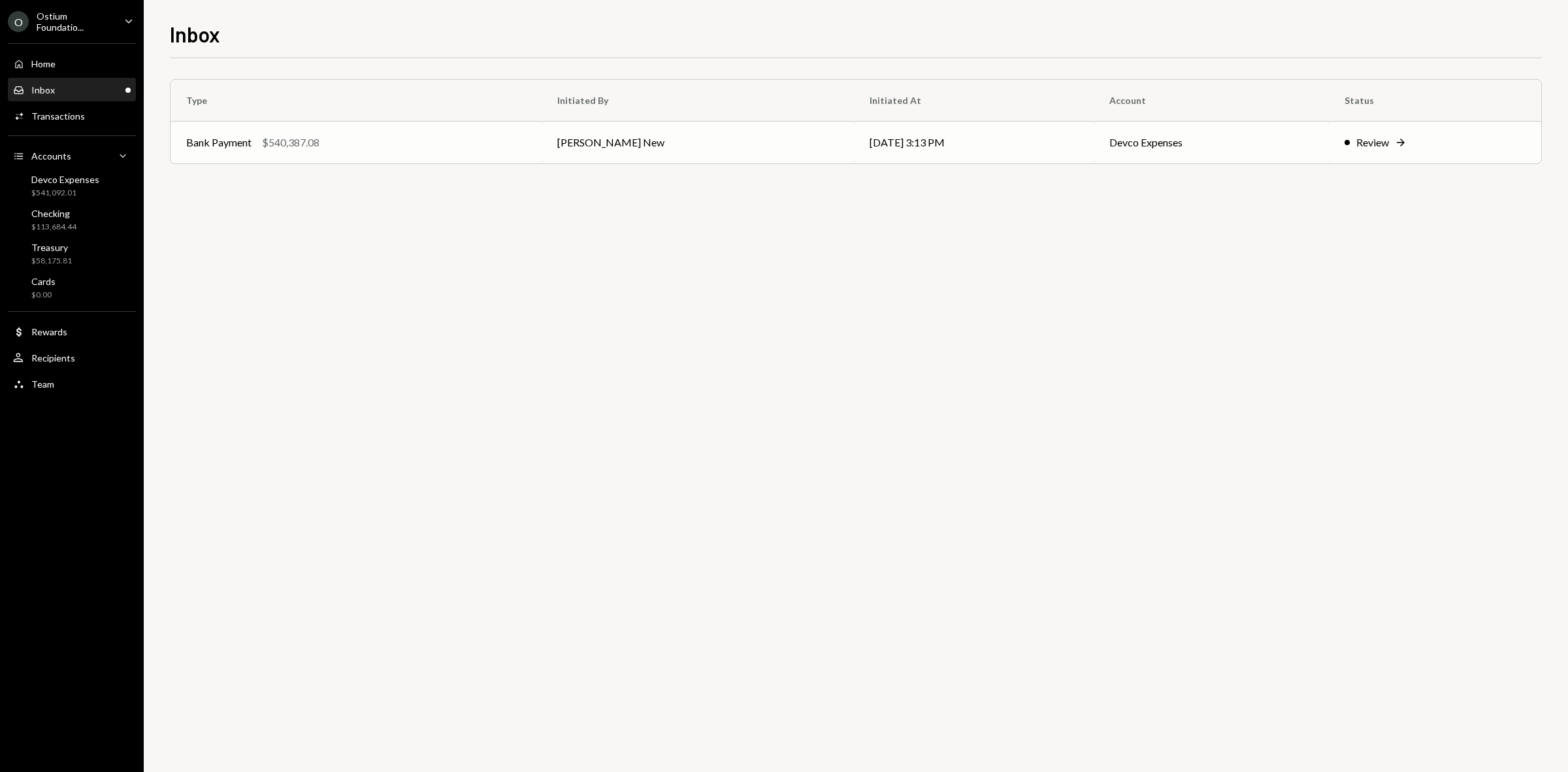
click at [854, 159] on td "09/25/25 3:13 PM" at bounding box center [974, 143] width 240 height 42
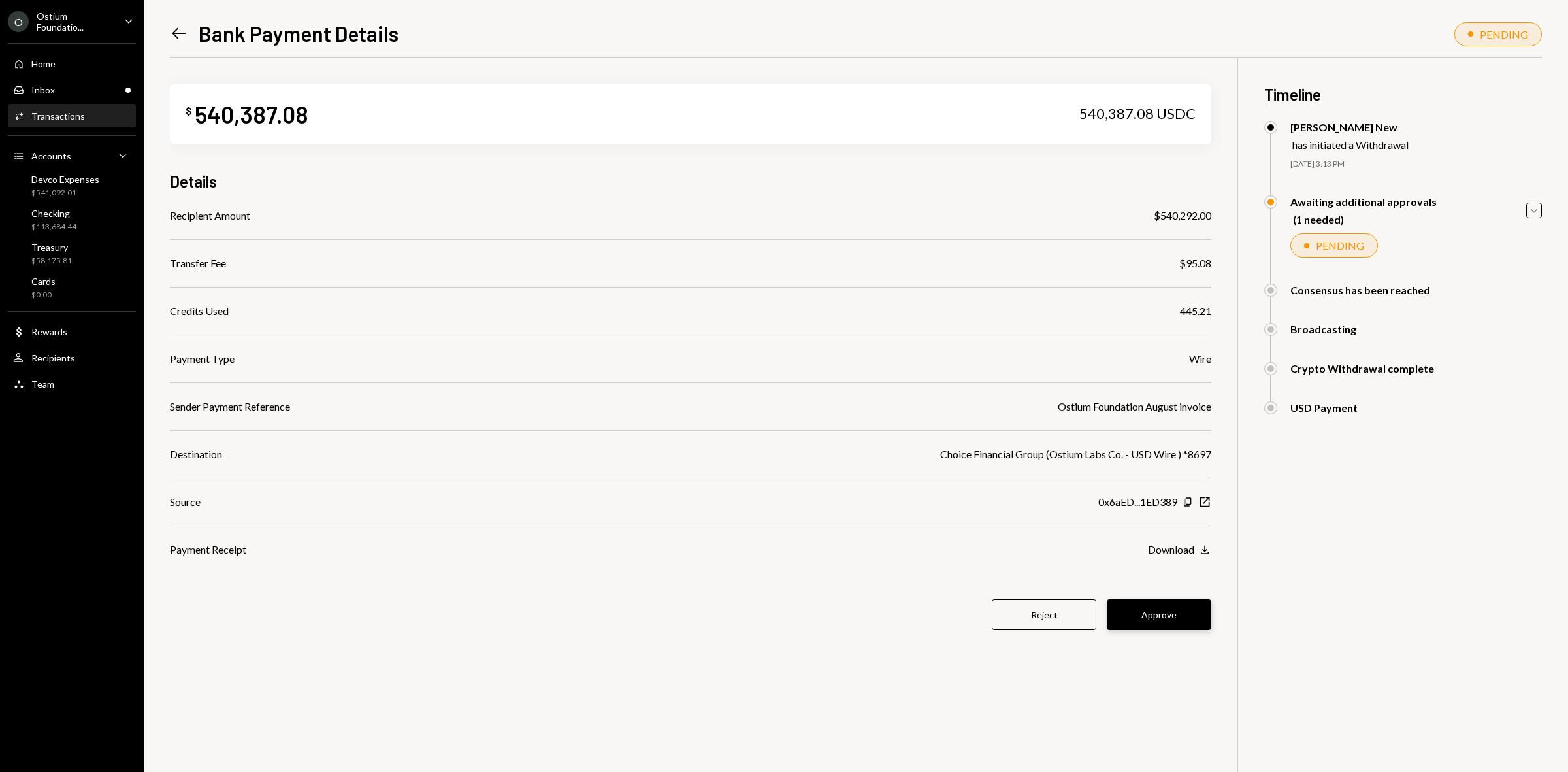
click at [1145, 615] on button "Approve" at bounding box center [1158, 615] width 104 height 31
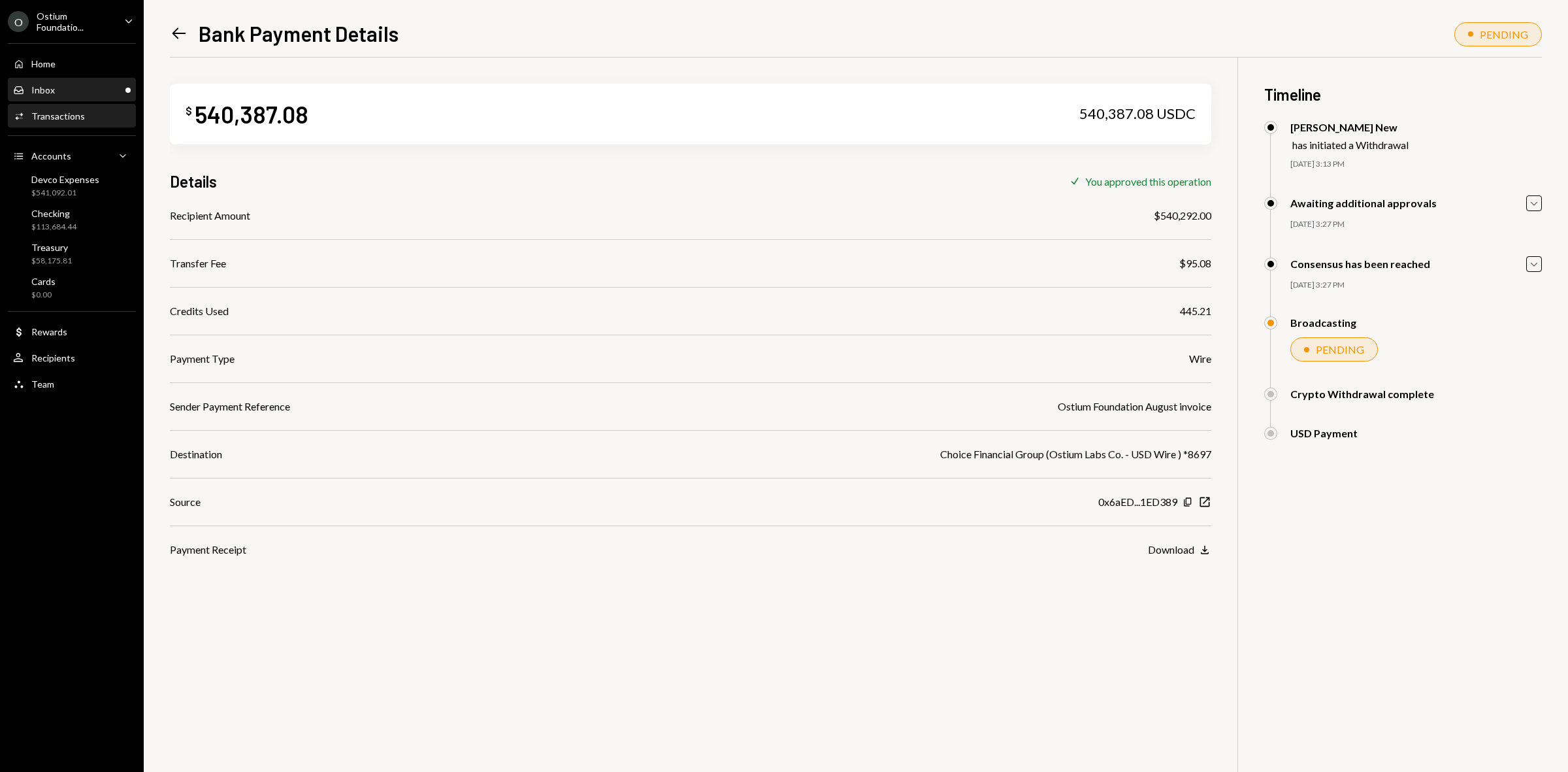
click at [40, 99] on div "Inbox Inbox" at bounding box center [71, 90] width 118 height 22
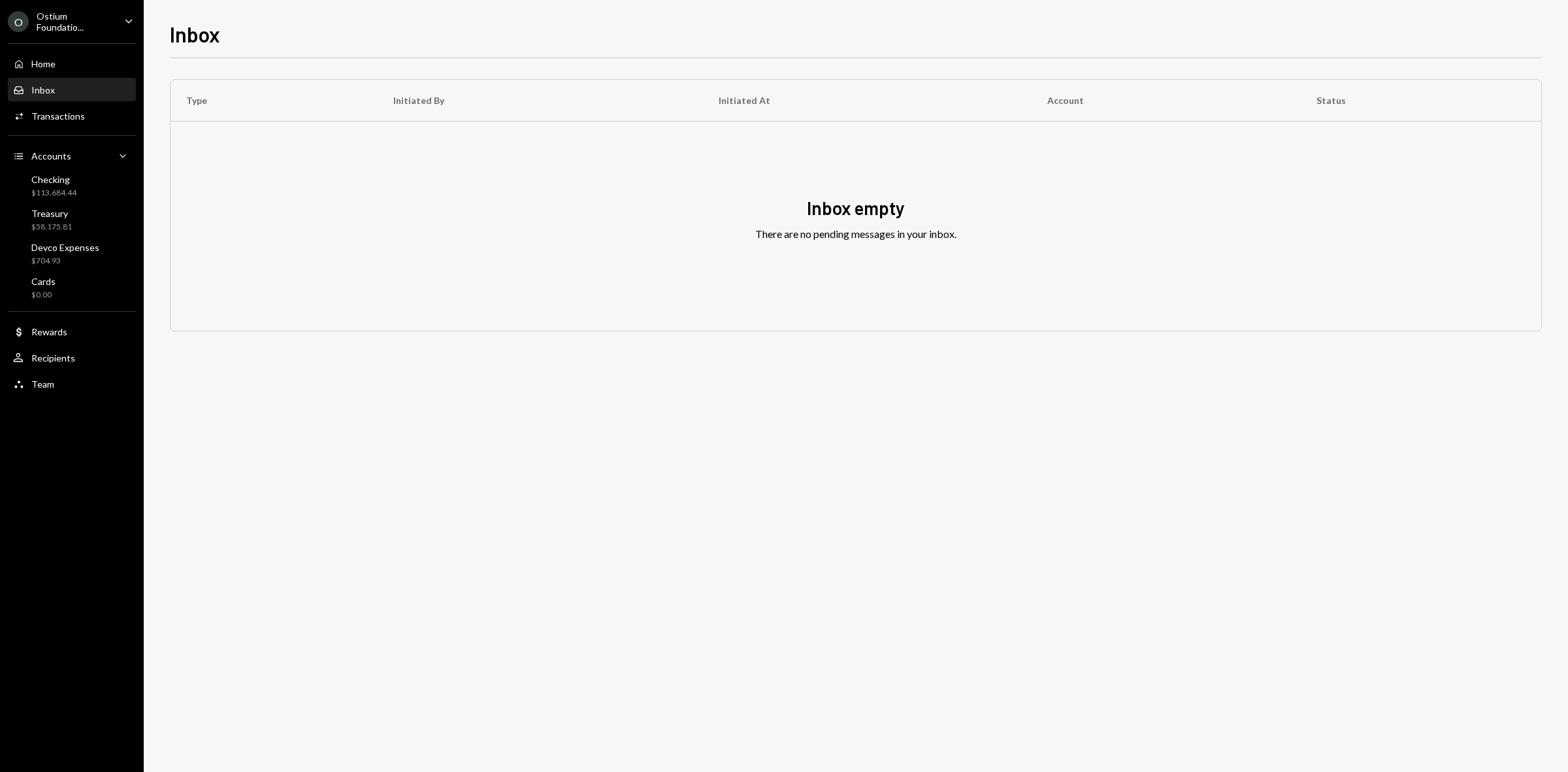
click at [86, 99] on div "Inbox Inbox" at bounding box center [71, 90] width 118 height 22
